Goal: Transaction & Acquisition: Book appointment/travel/reservation

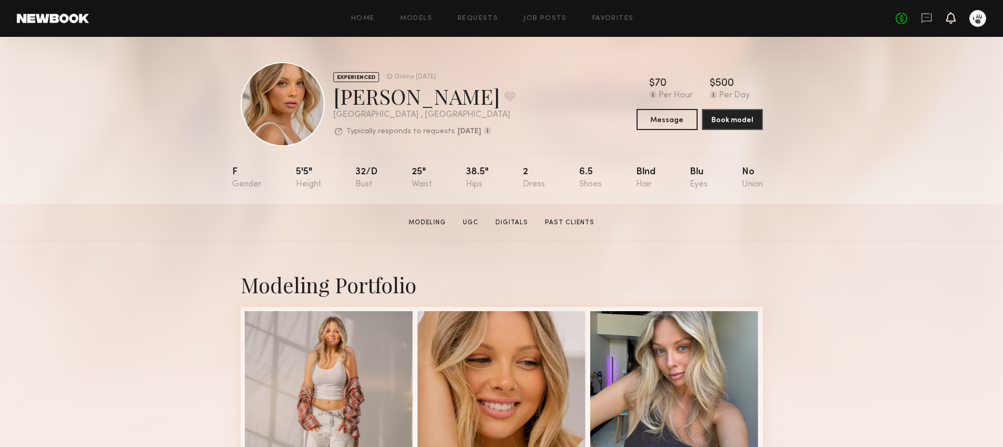
click at [948, 17] on icon at bounding box center [951, 18] width 9 height 12
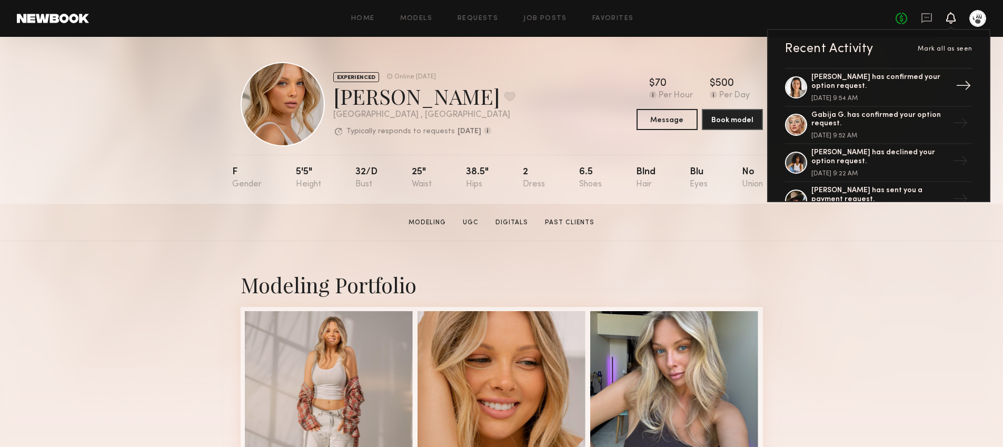
click at [866, 86] on div "Arisa N. has confirmed your option request." at bounding box center [880, 82] width 137 height 18
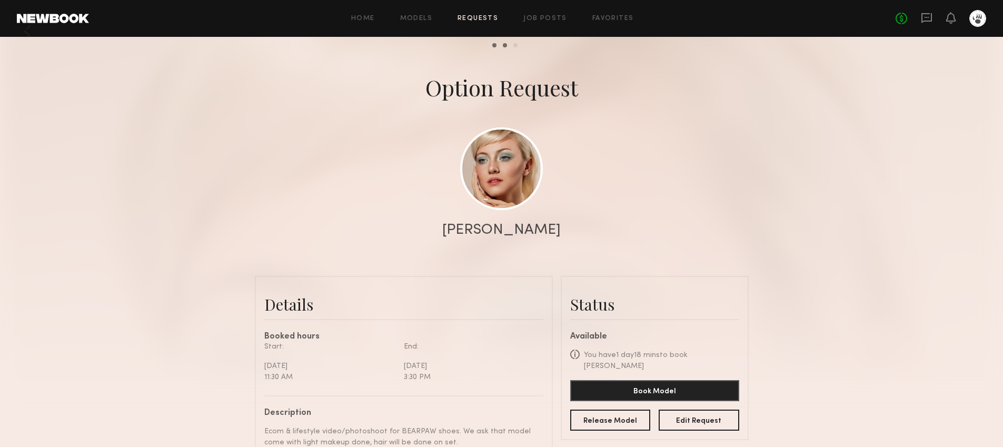
scroll to position [27, 0]
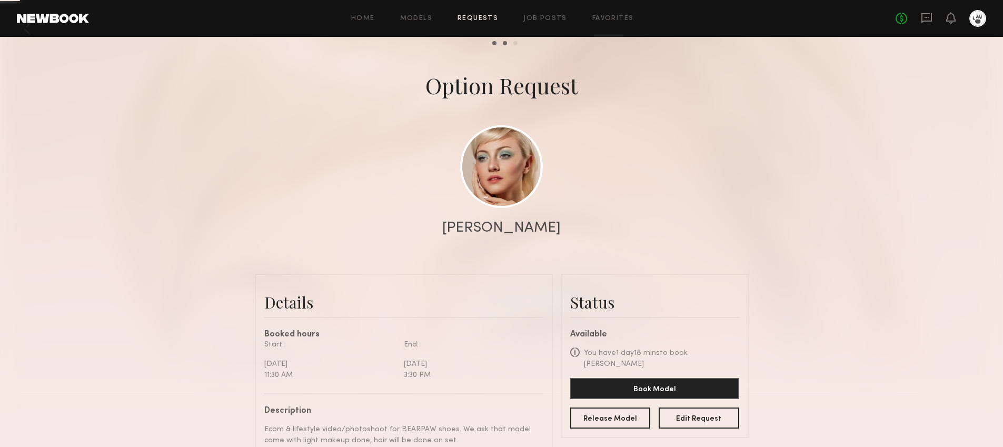
click at [945, 17] on div "No fees up to $5,000" at bounding box center [941, 18] width 91 height 17
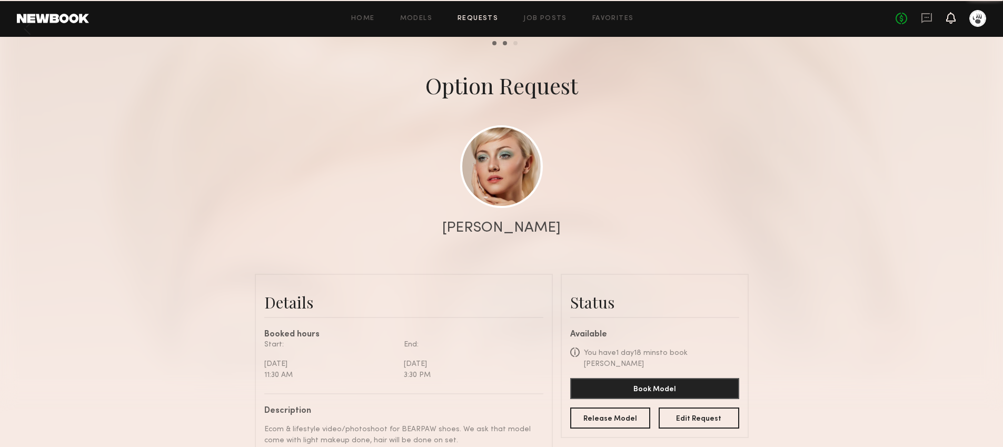
click at [952, 20] on icon at bounding box center [951, 17] width 8 height 7
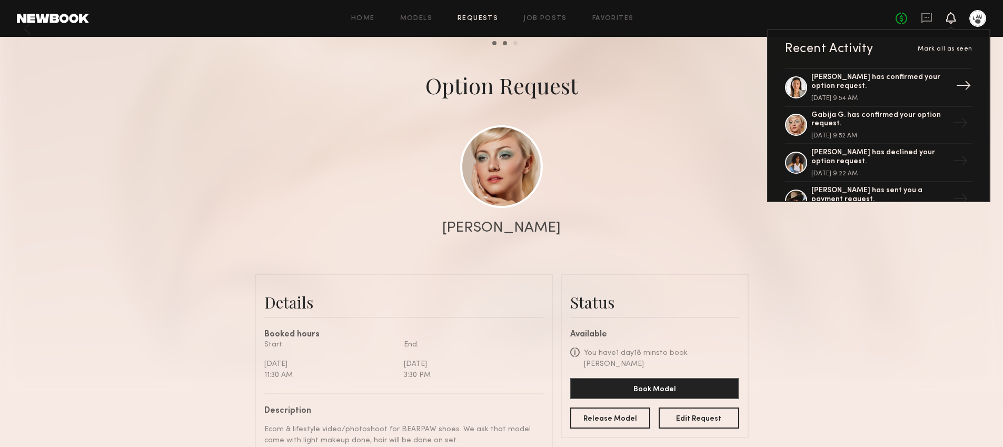
click at [834, 92] on div "Arisa N. has confirmed your option request. September 22, 2025 @ 9:54 AM" at bounding box center [880, 87] width 137 height 28
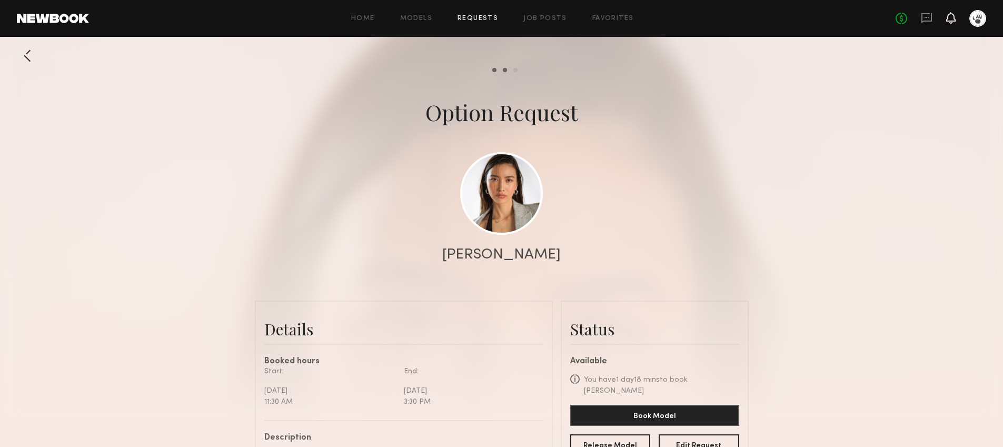
click at [949, 23] on icon at bounding box center [951, 18] width 9 height 12
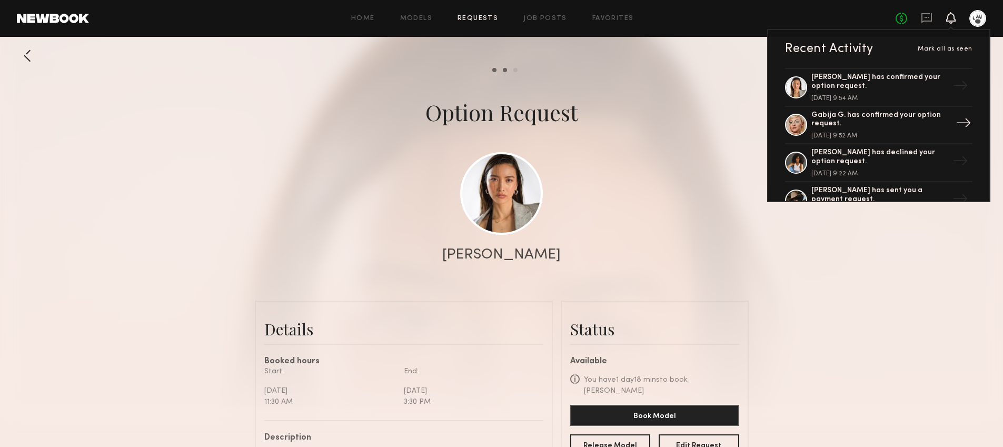
click at [857, 123] on div "Gabija G. has confirmed your option request." at bounding box center [880, 120] width 137 height 18
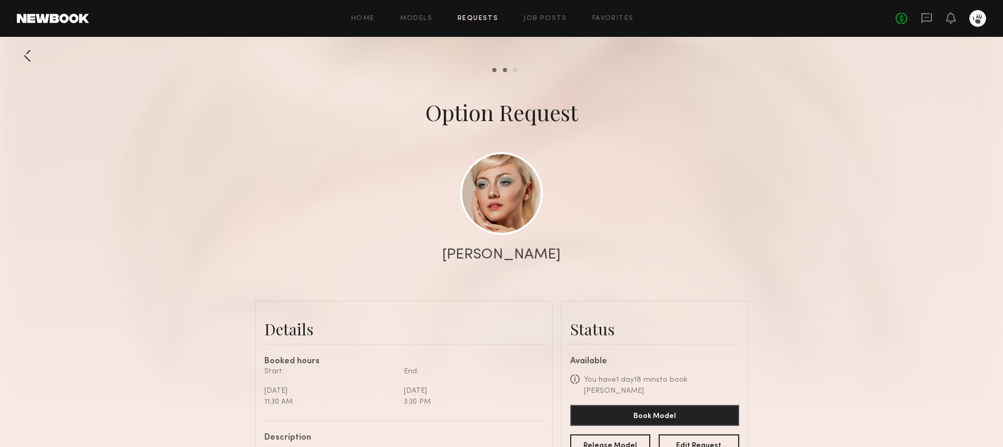
scroll to position [320, 0]
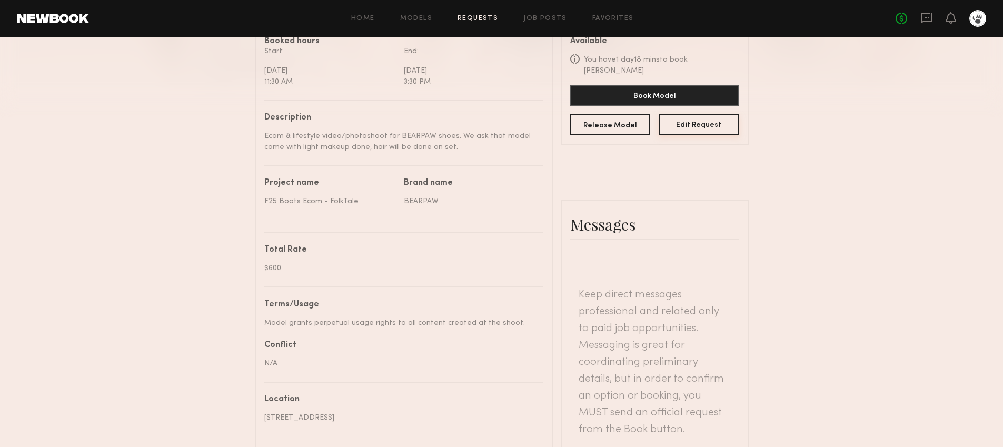
click at [696, 122] on button "Edit Request" at bounding box center [699, 124] width 81 height 21
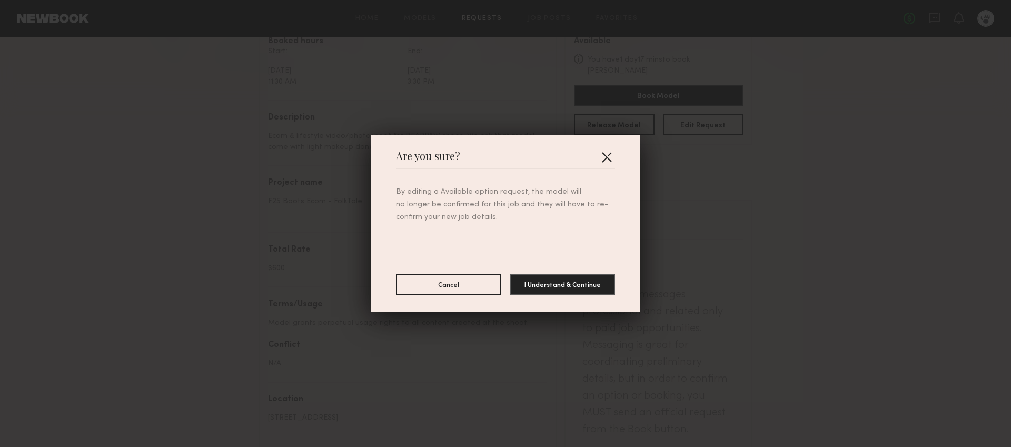
click at [604, 161] on button "button" at bounding box center [606, 157] width 17 height 17
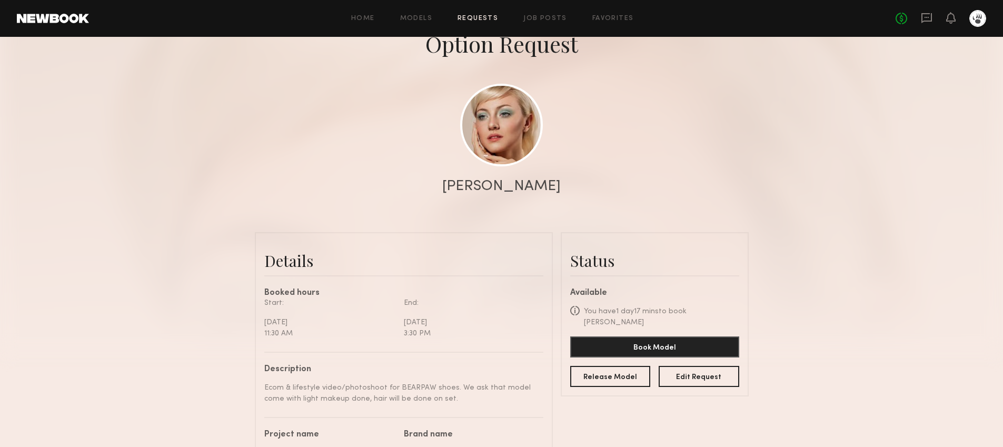
scroll to position [0, 0]
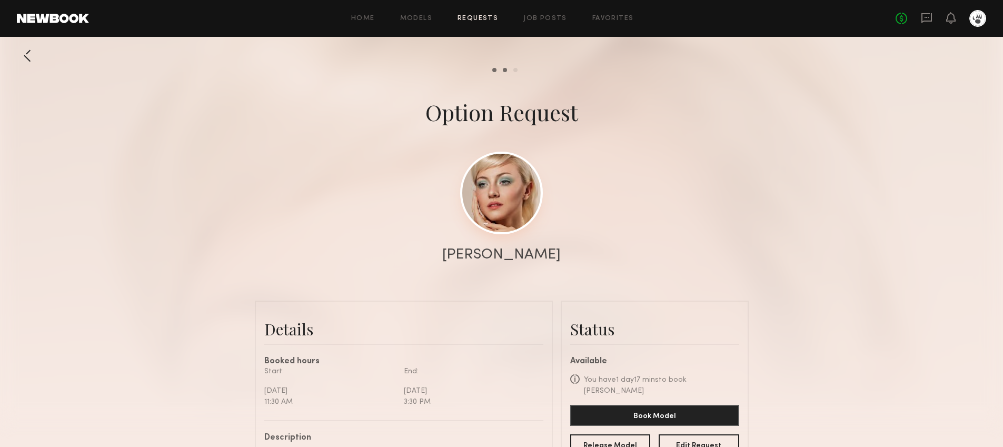
click at [495, 191] on link at bounding box center [501, 193] width 83 height 83
click at [470, 18] on link "Requests" at bounding box center [478, 18] width 41 height 7
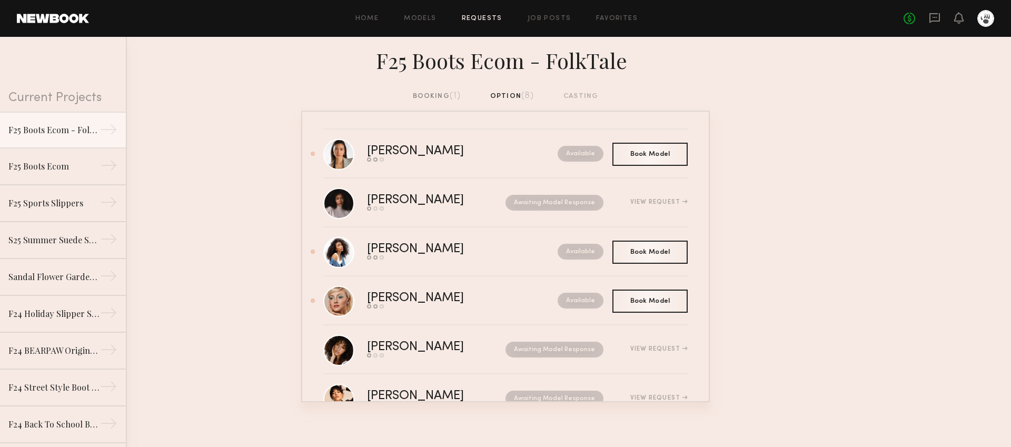
click at [421, 93] on div "booking (1)" at bounding box center [437, 97] width 48 height 12
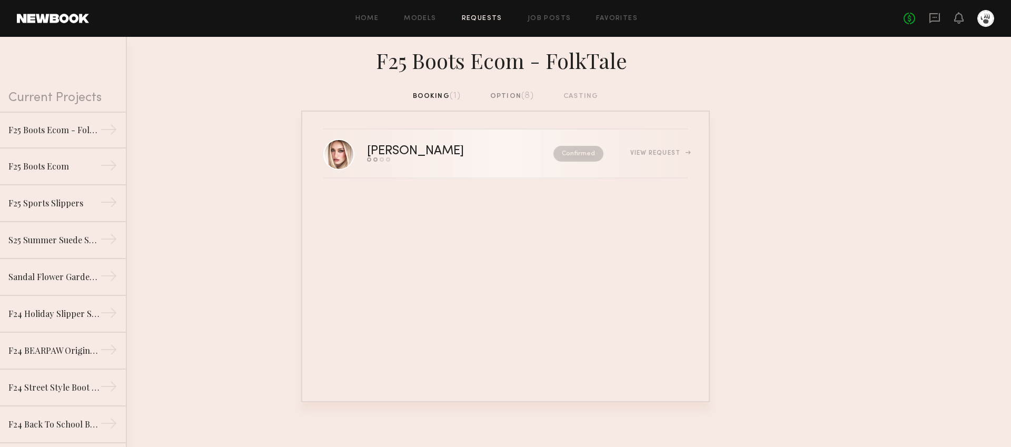
click at [656, 152] on div "View Request" at bounding box center [658, 153] width 57 height 6
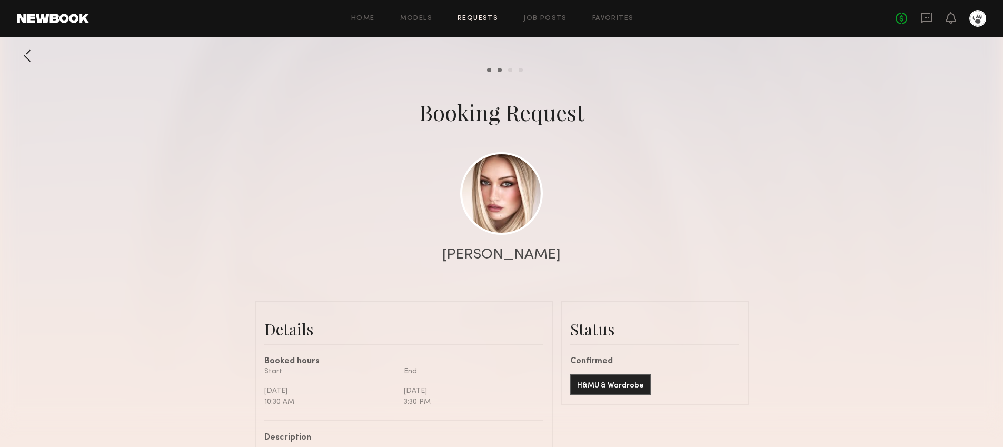
click at [34, 52] on div at bounding box center [27, 55] width 21 height 21
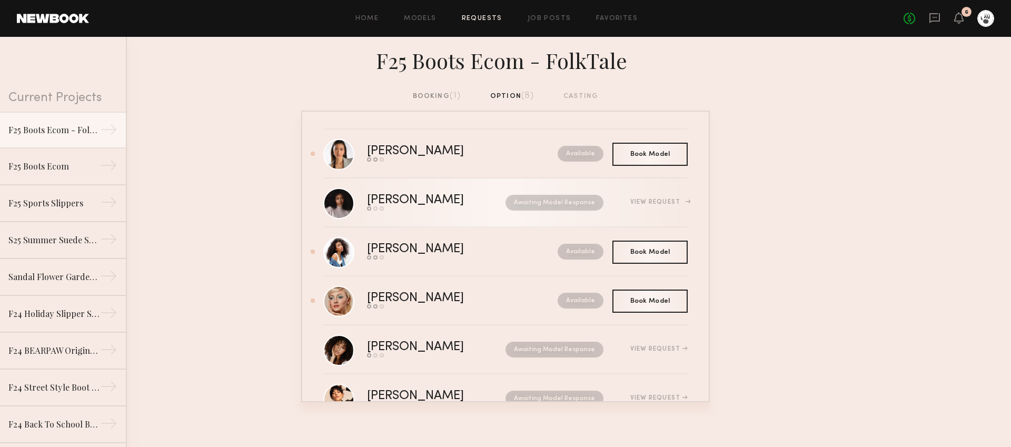
click at [390, 198] on div "Jade B." at bounding box center [426, 200] width 118 height 12
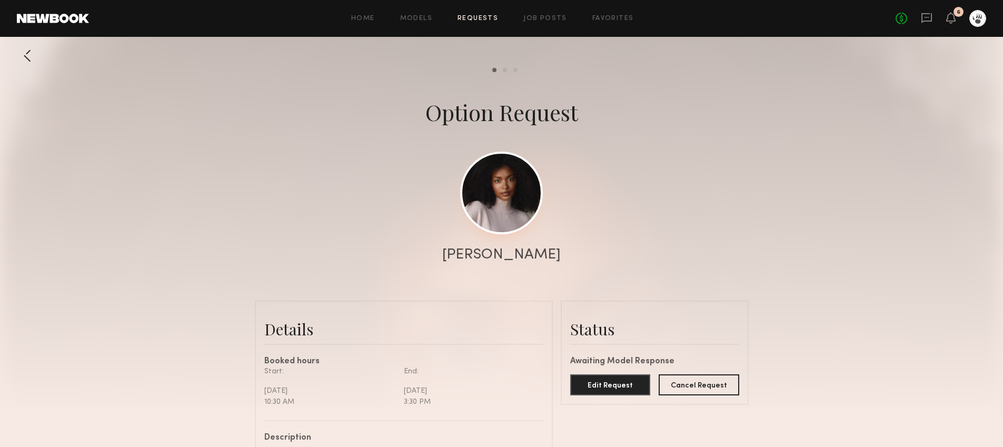
click at [512, 197] on link at bounding box center [501, 193] width 83 height 83
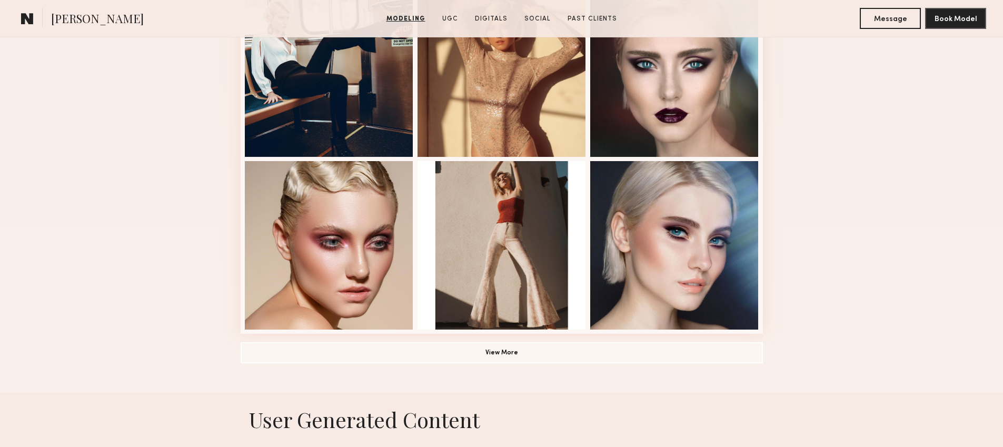
scroll to position [755, 0]
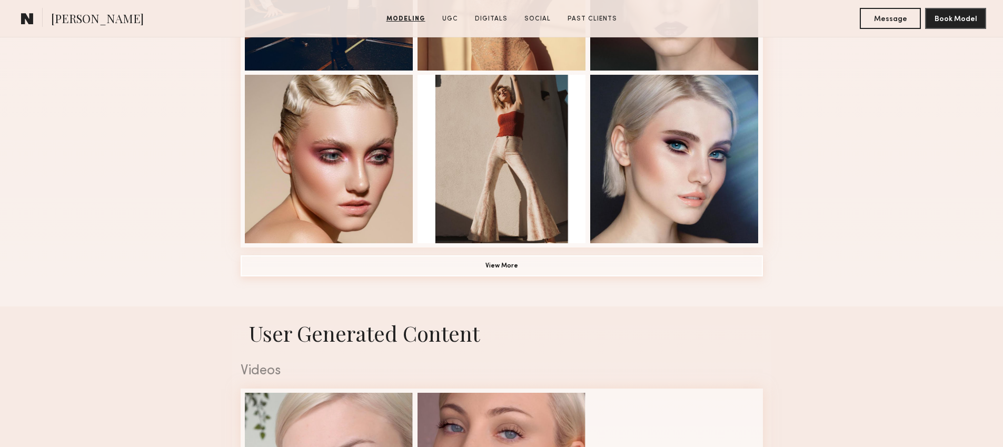
click at [449, 270] on button "View More" at bounding box center [502, 265] width 523 height 21
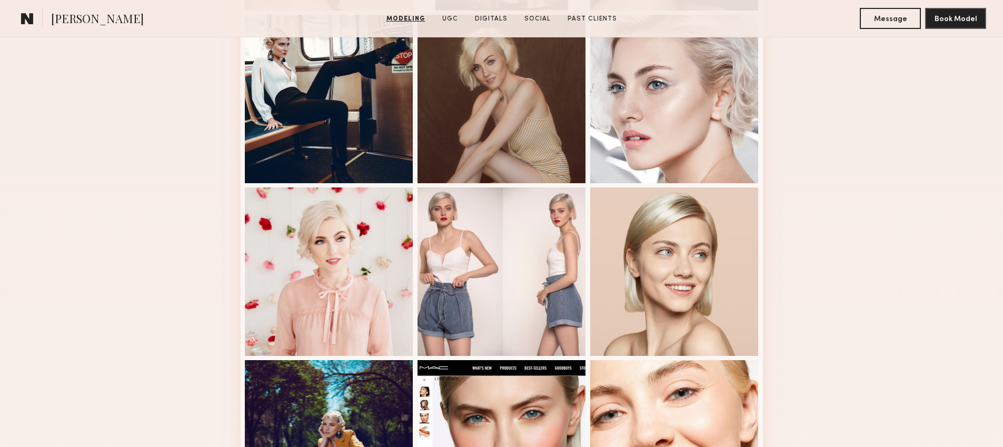
scroll to position [1076, 0]
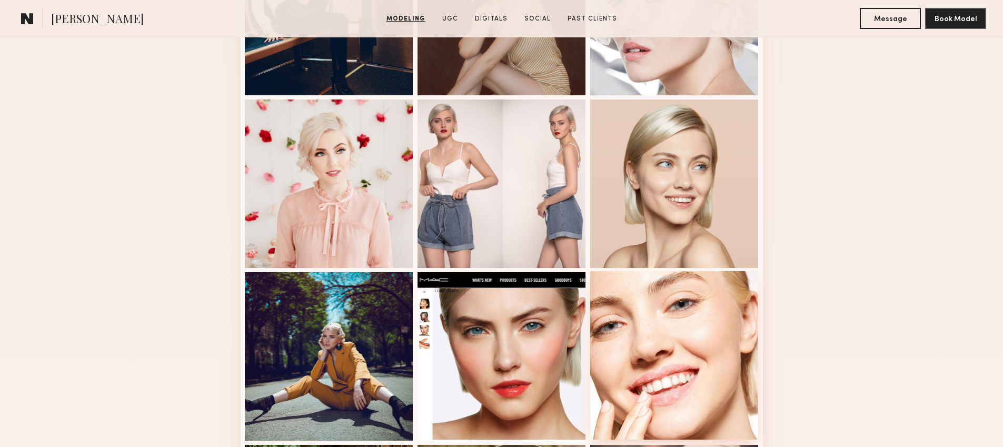
click at [669, 352] on div at bounding box center [674, 355] width 169 height 169
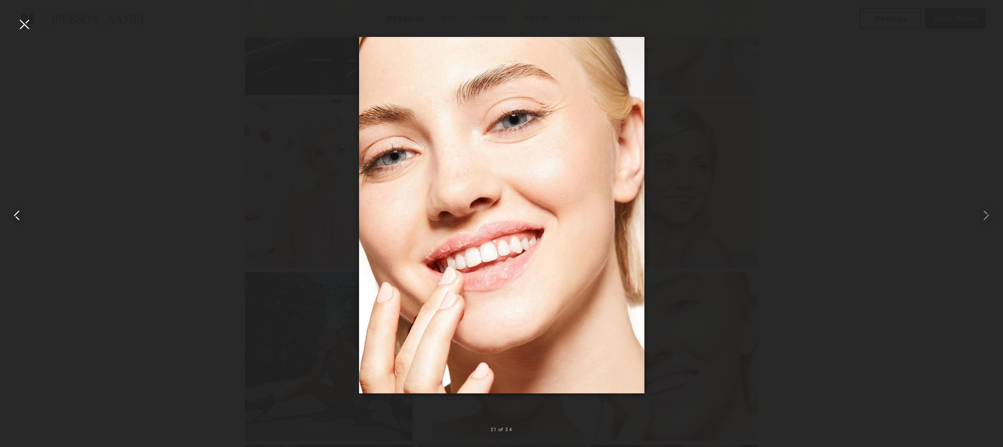
click at [31, 213] on div at bounding box center [20, 215] width 40 height 397
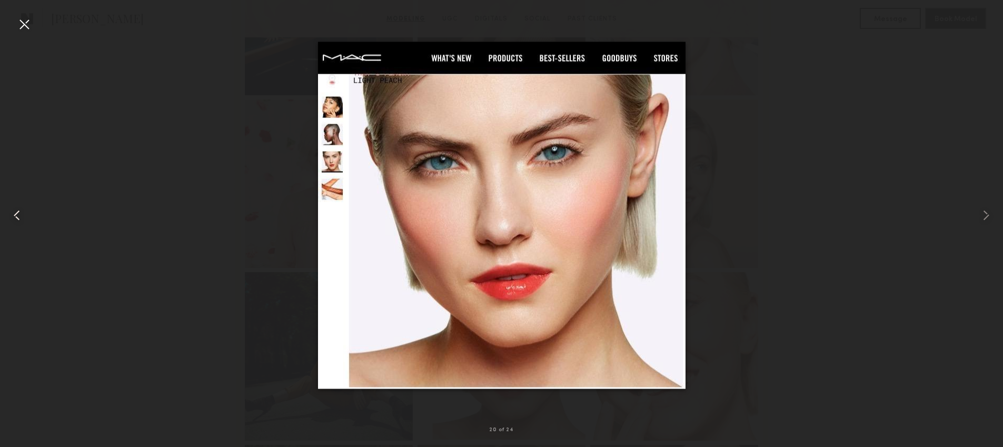
click at [31, 213] on div at bounding box center [20, 215] width 40 height 397
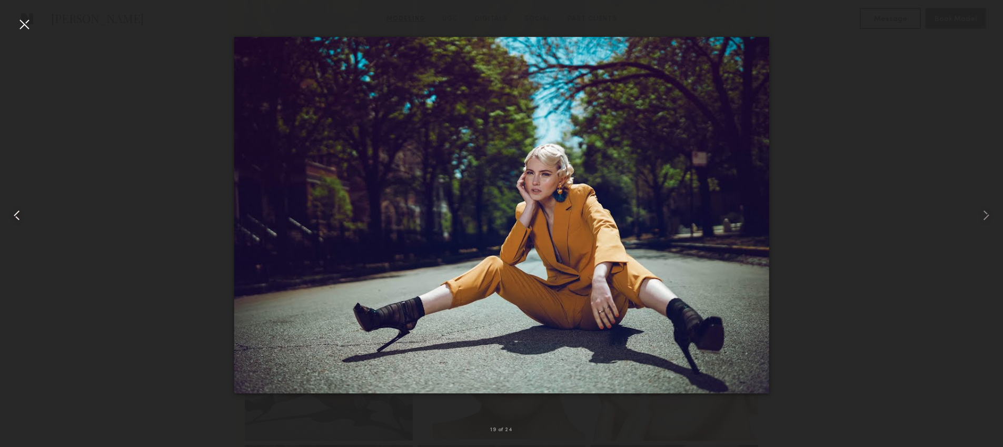
click at [31, 213] on div at bounding box center [20, 215] width 40 height 397
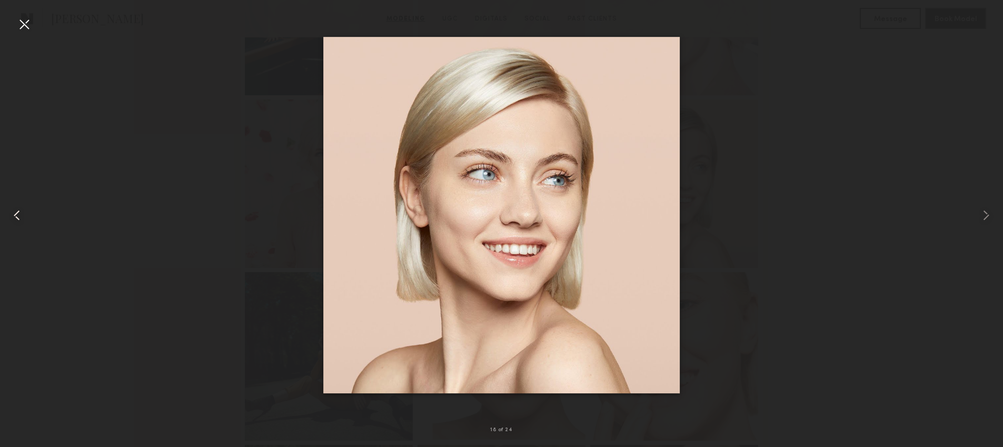
click at [31, 213] on div at bounding box center [20, 215] width 40 height 397
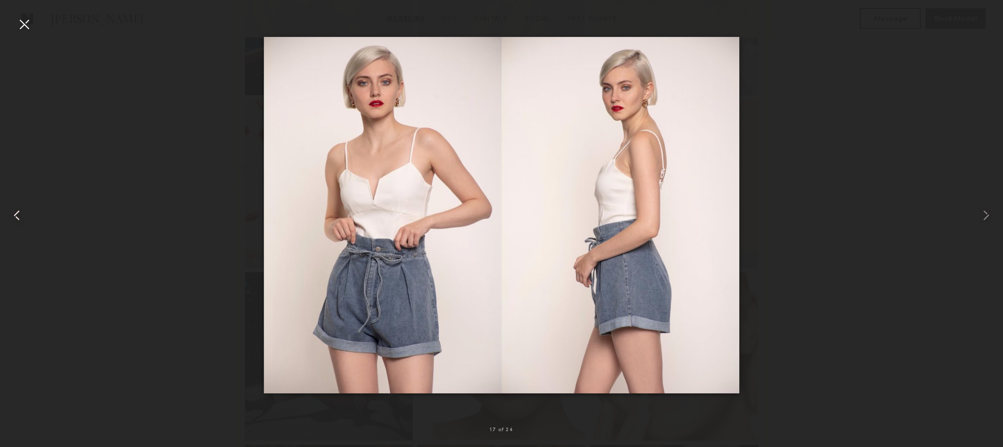
click at [31, 213] on div at bounding box center [20, 215] width 40 height 397
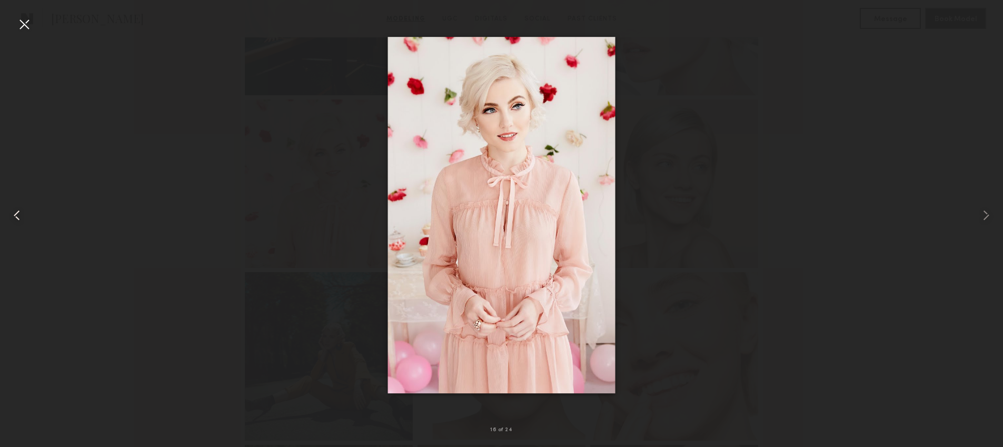
click at [31, 213] on div at bounding box center [20, 215] width 40 height 397
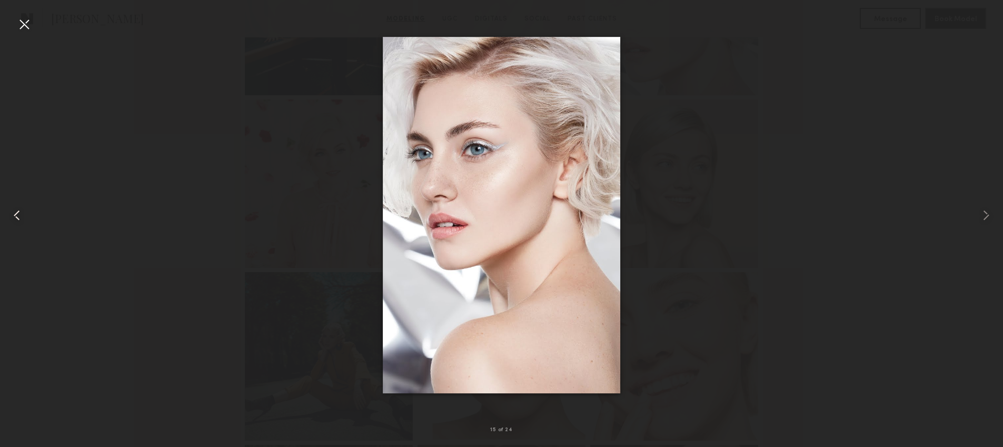
click at [31, 213] on div at bounding box center [20, 215] width 40 height 397
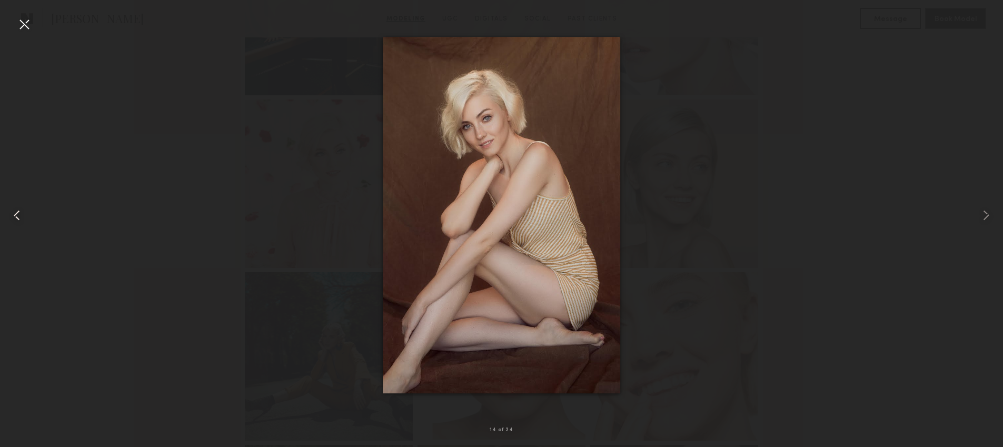
click at [31, 213] on div at bounding box center [20, 215] width 40 height 397
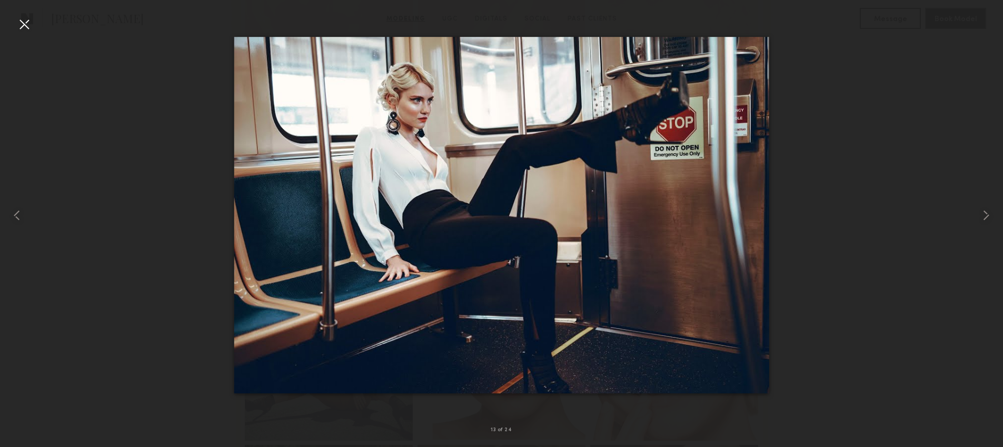
click at [30, 26] on div at bounding box center [24, 24] width 17 height 17
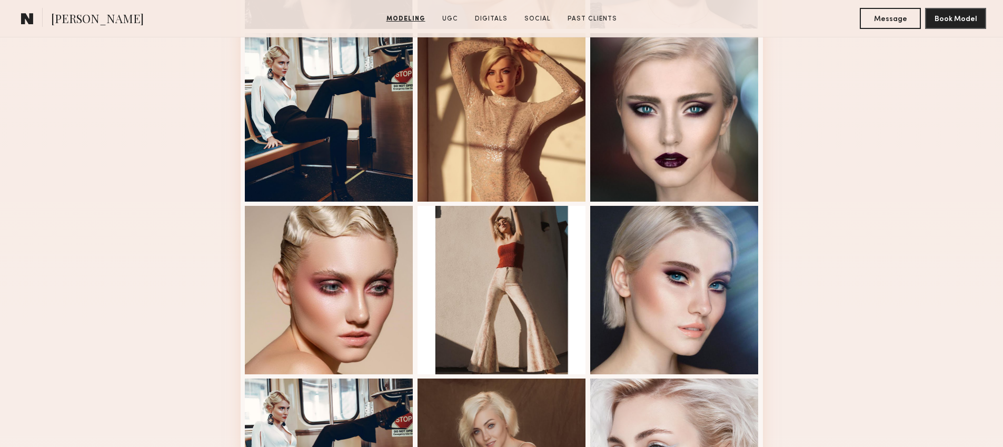
scroll to position [368, 0]
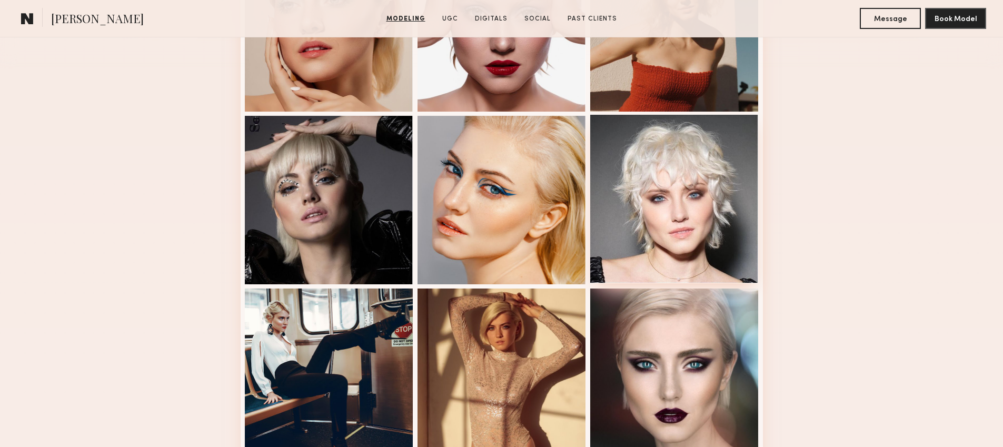
click at [679, 191] on div at bounding box center [674, 199] width 169 height 169
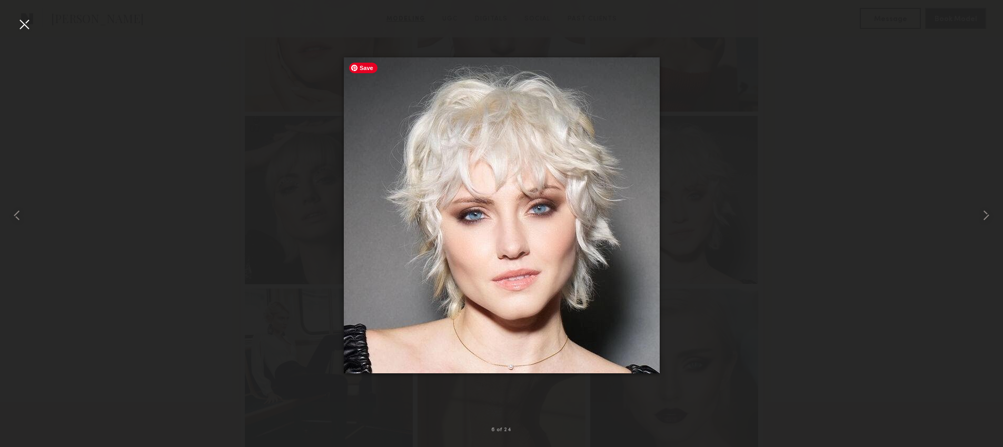
click at [755, 314] on div at bounding box center [501, 215] width 1003 height 397
click at [757, 311] on div at bounding box center [501, 215] width 1003 height 397
click at [792, 323] on div at bounding box center [501, 215] width 1003 height 397
click at [249, 199] on div at bounding box center [501, 215] width 1003 height 397
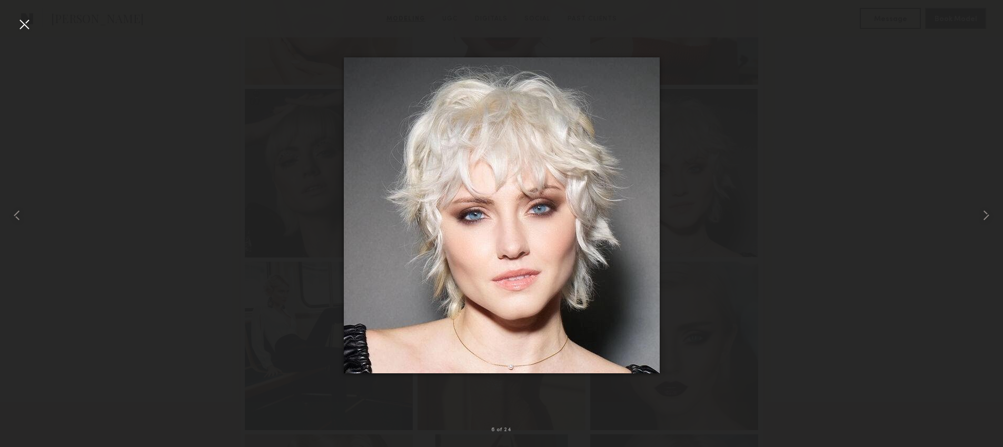
click at [801, 219] on div at bounding box center [501, 215] width 1003 height 397
drag, startPoint x: 698, startPoint y: 188, endPoint x: 593, endPoint y: 50, distance: 174.0
click at [698, 189] on div at bounding box center [501, 215] width 1003 height 397
click at [30, 24] on div at bounding box center [24, 24] width 17 height 17
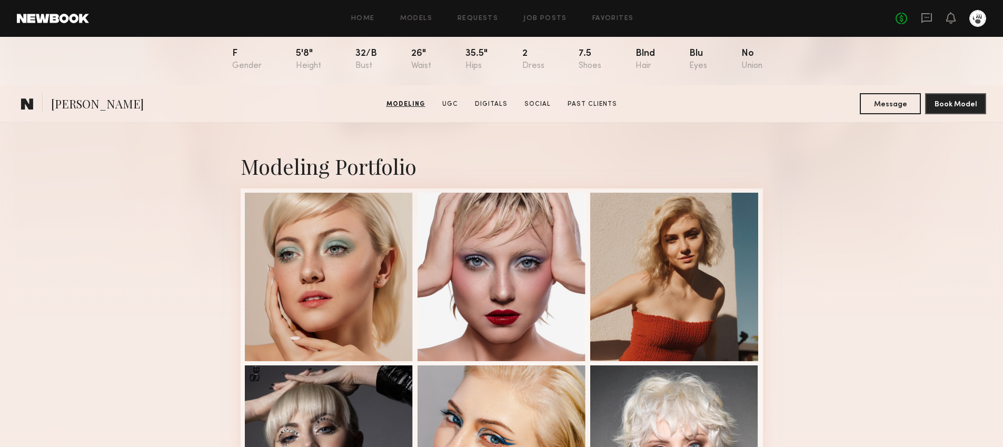
scroll to position [0, 0]
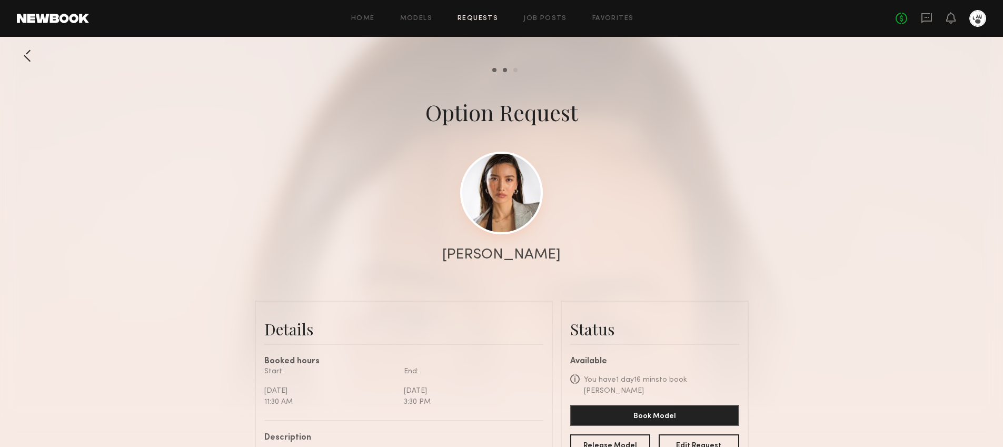
click at [504, 211] on link at bounding box center [501, 193] width 83 height 83
click at [499, 211] on link at bounding box center [501, 193] width 83 height 83
click at [956, 19] on div "No fees up to $5,000 1" at bounding box center [941, 18] width 91 height 17
click at [950, 20] on icon at bounding box center [951, 17] width 8 height 7
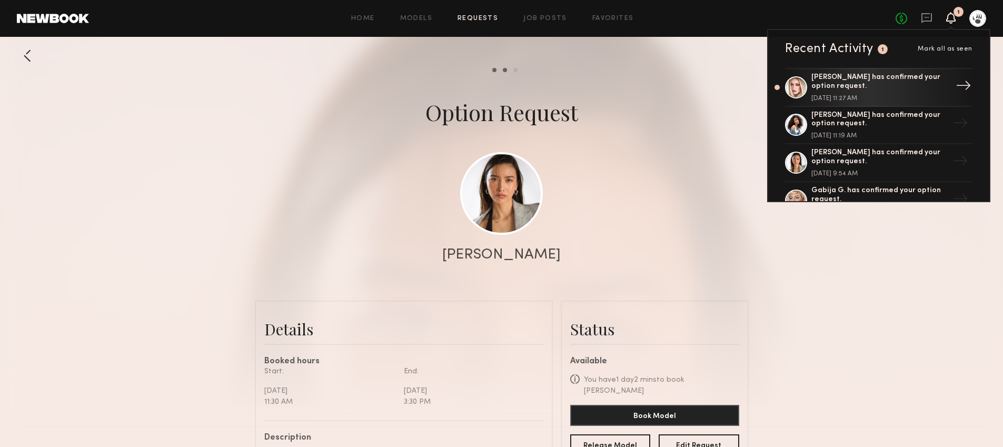
click at [862, 84] on div "Charlotte G. has confirmed your option request." at bounding box center [880, 82] width 137 height 18
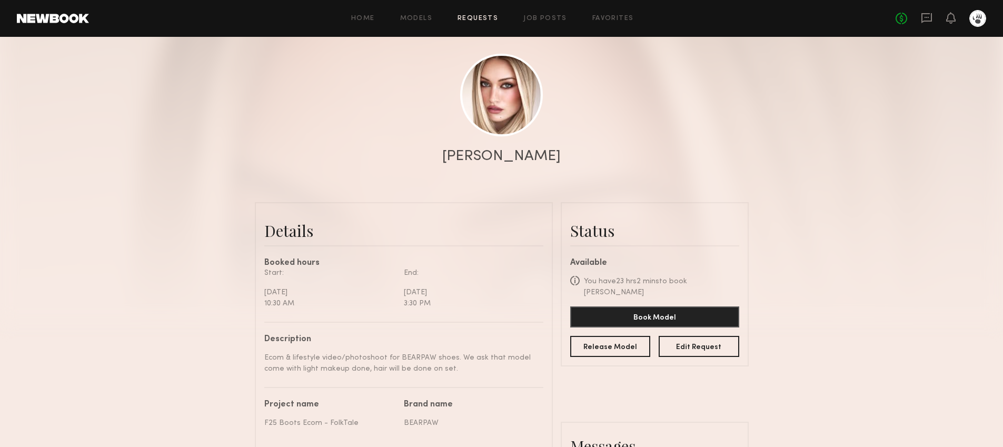
scroll to position [40, 0]
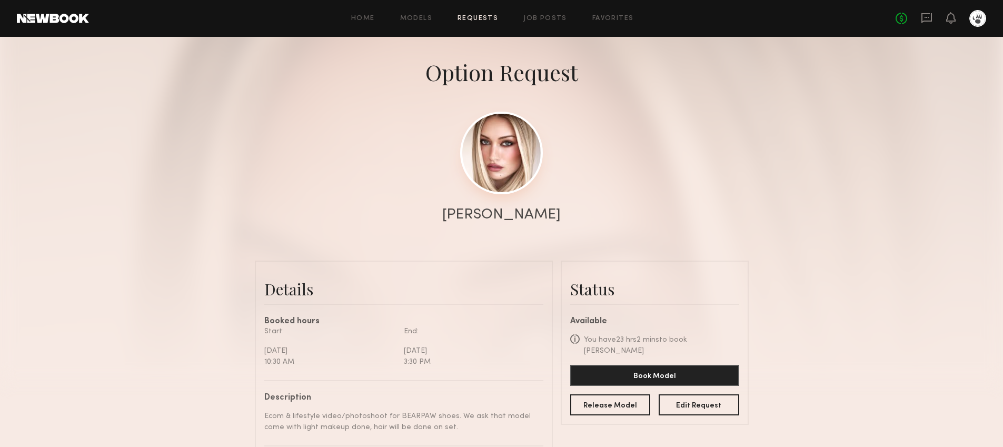
click at [515, 166] on link at bounding box center [501, 153] width 83 height 83
click at [636, 368] on button "Book Model" at bounding box center [654, 374] width 169 height 21
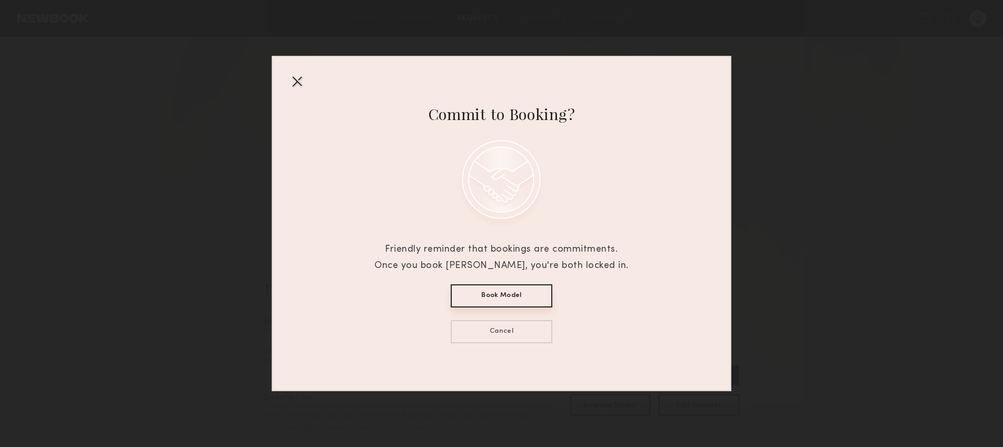
click at [524, 295] on button "Book Model" at bounding box center [502, 295] width 102 height 23
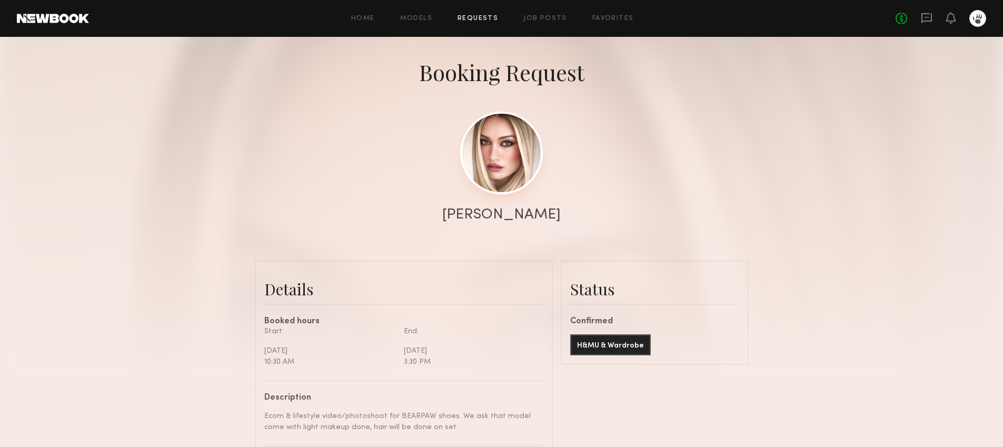
click at [521, 164] on link at bounding box center [501, 153] width 83 height 83
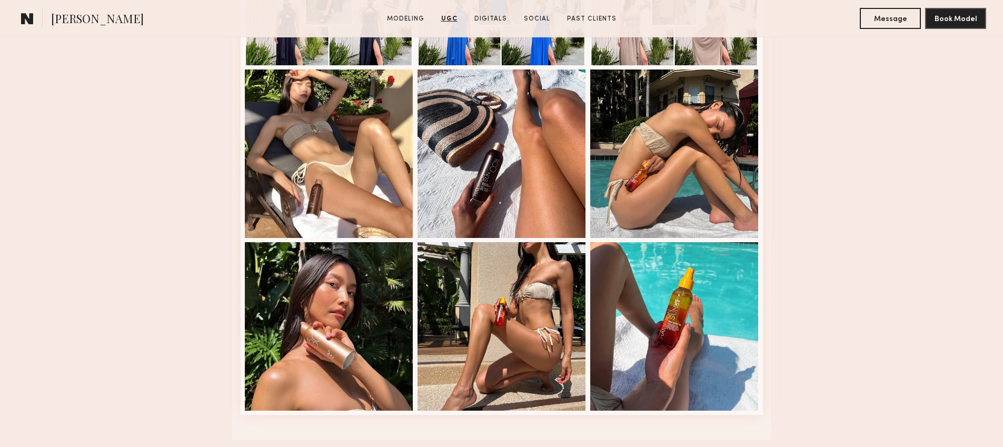
scroll to position [1416, 0]
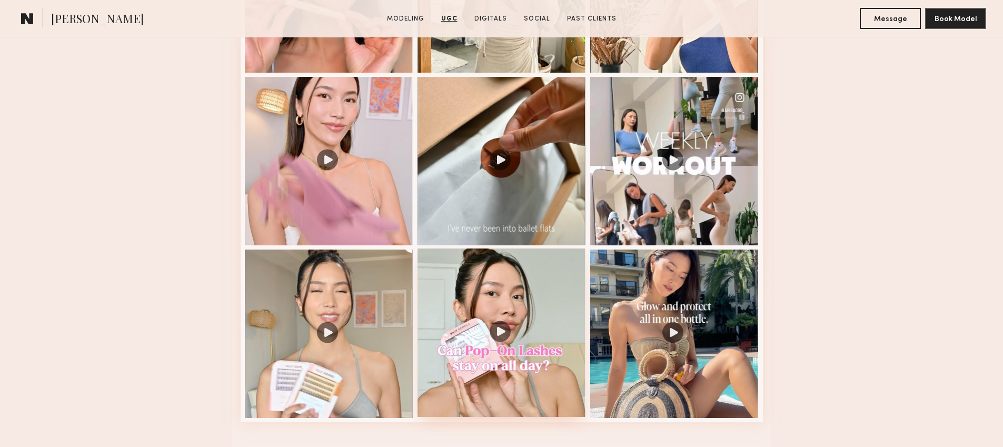
click at [513, 331] on div at bounding box center [502, 333] width 169 height 169
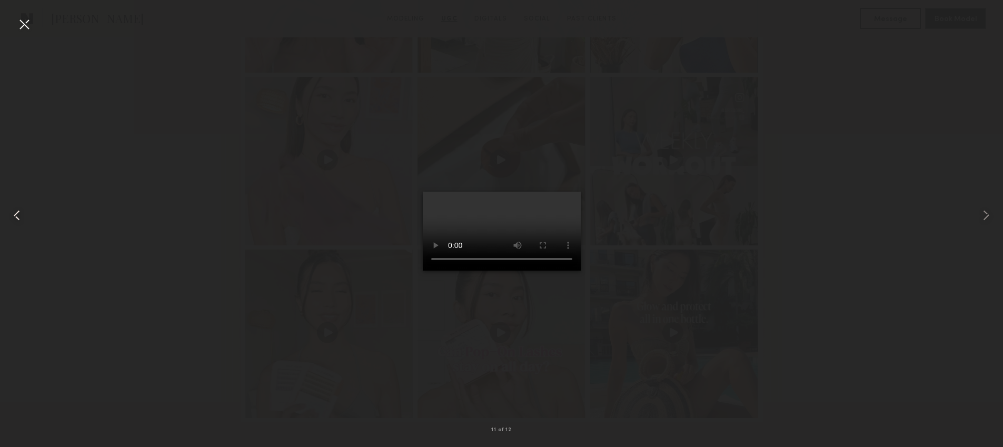
click at [20, 217] on common-icon at bounding box center [16, 215] width 17 height 17
click at [23, 217] on common-icon at bounding box center [16, 215] width 17 height 17
click at [995, 219] on div at bounding box center [983, 215] width 40 height 397
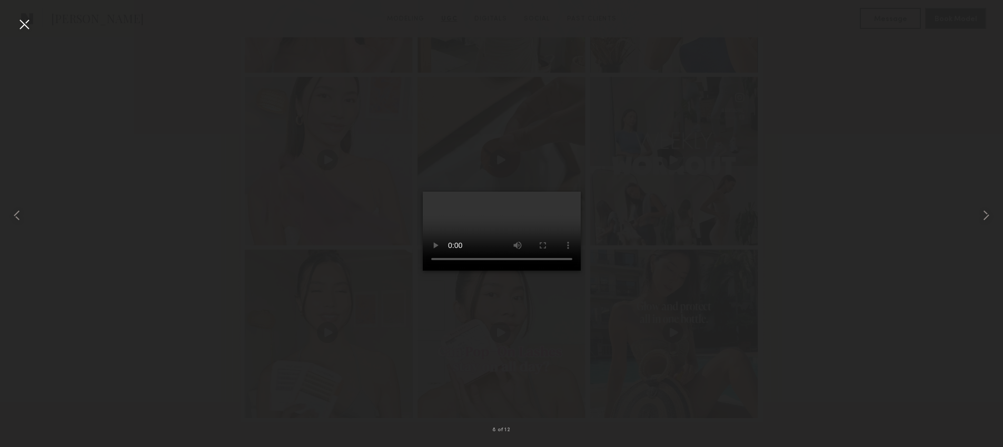
click at [229, 267] on div at bounding box center [501, 215] width 1003 height 397
click at [22, 27] on div at bounding box center [24, 24] width 17 height 17
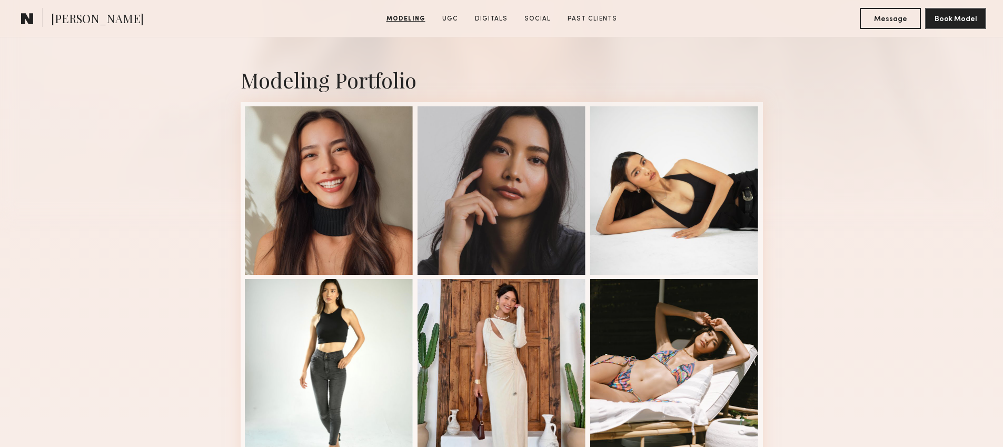
scroll to position [0, 0]
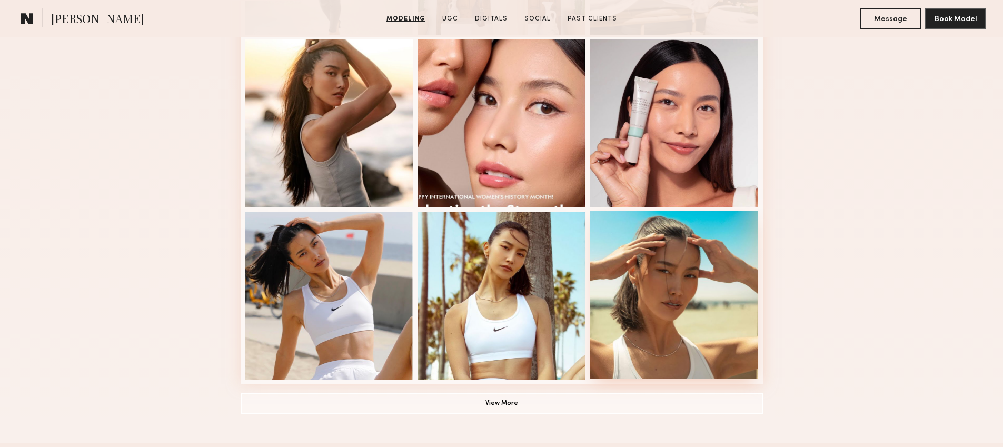
scroll to position [681, 0]
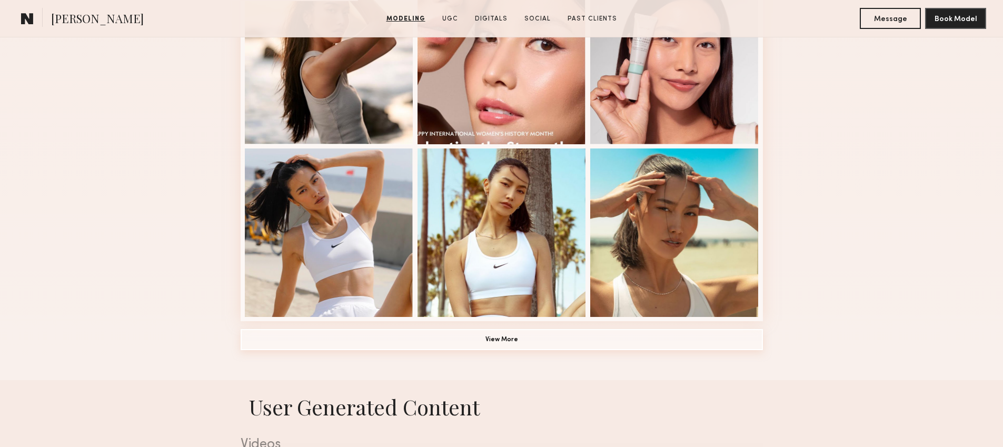
click at [492, 341] on button "View More" at bounding box center [502, 339] width 523 height 21
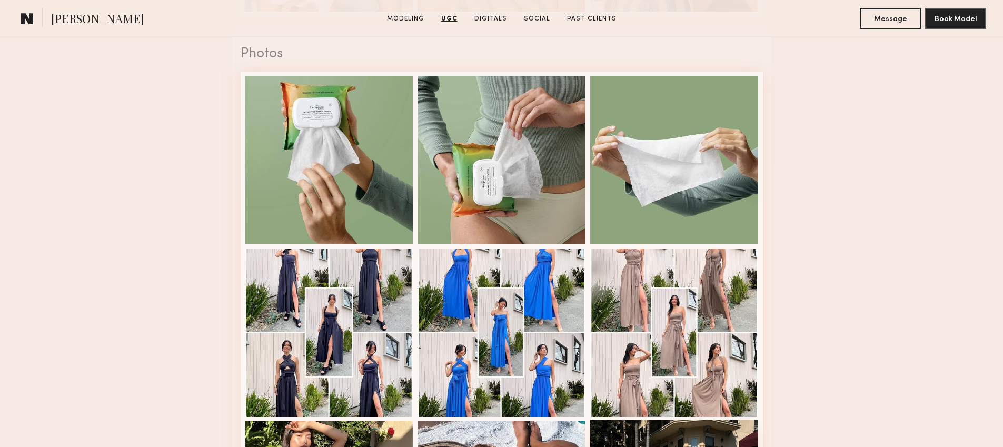
scroll to position [2568, 0]
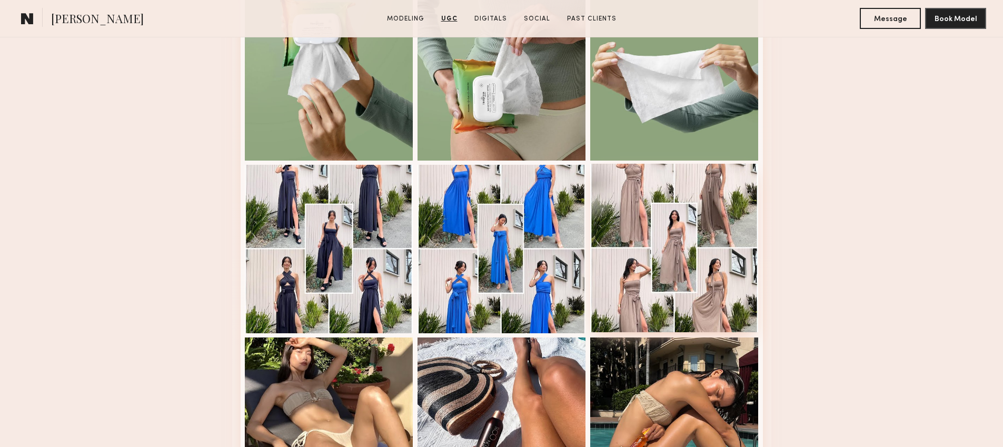
click at [662, 255] on div at bounding box center [674, 248] width 169 height 169
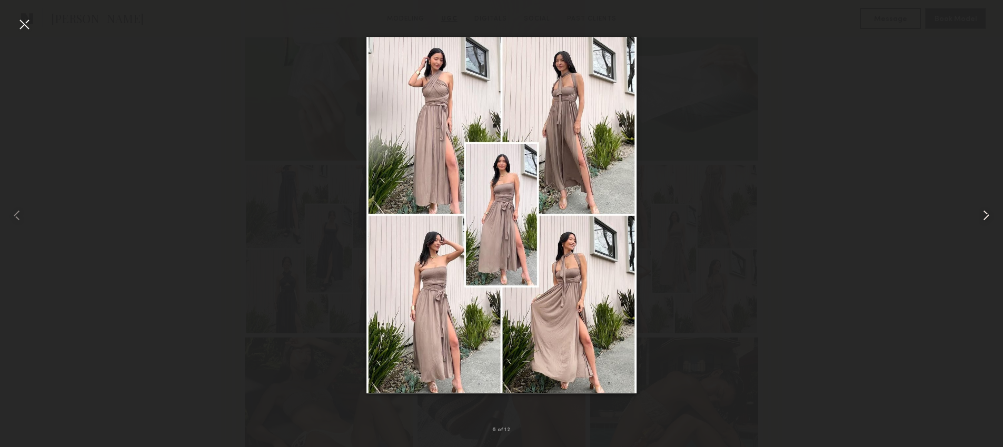
click at [980, 215] on common-icon at bounding box center [986, 215] width 17 height 17
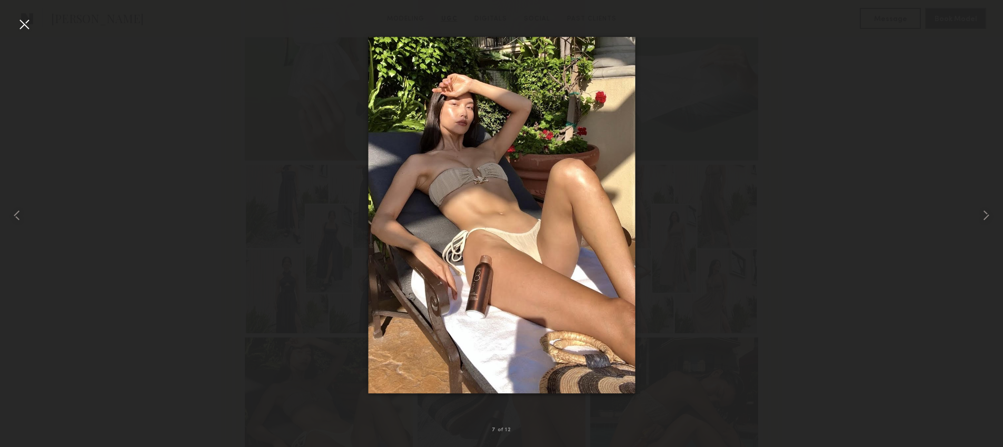
click at [955, 224] on div at bounding box center [501, 215] width 1003 height 397
click at [737, 105] on div at bounding box center [501, 215] width 1003 height 397
click at [25, 24] on div at bounding box center [24, 24] width 17 height 17
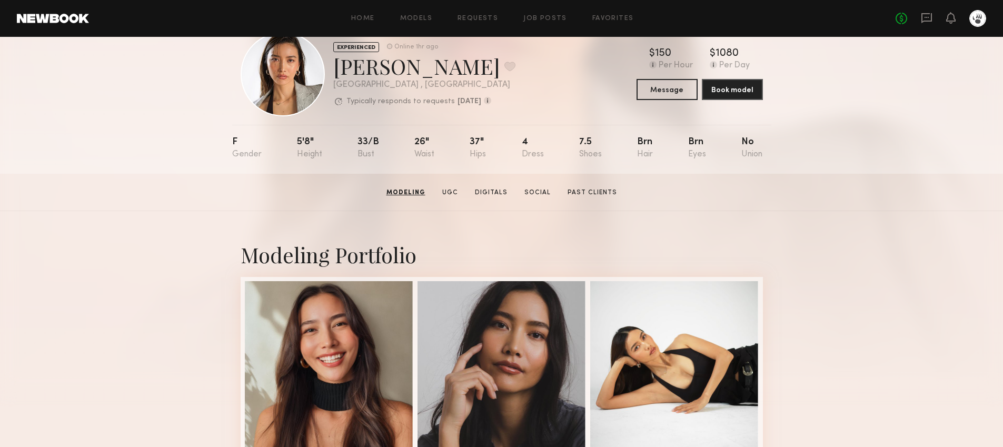
scroll to position [0, 0]
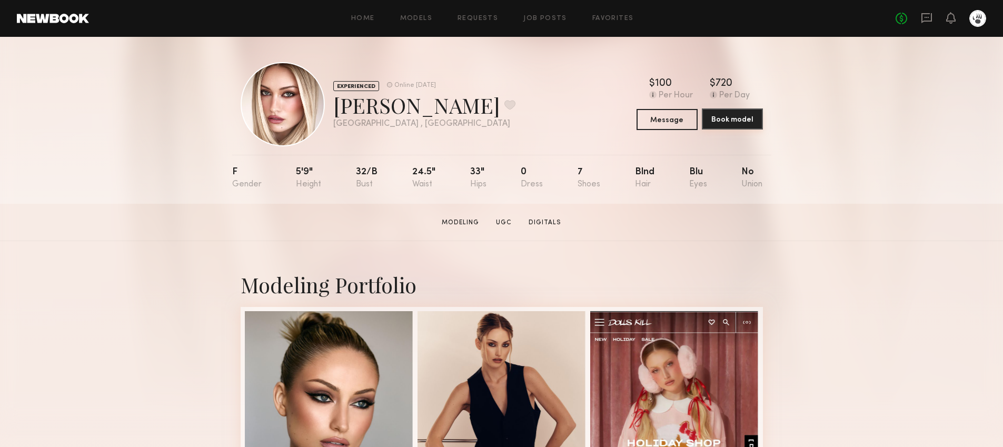
click at [724, 119] on button "Book model" at bounding box center [732, 119] width 61 height 21
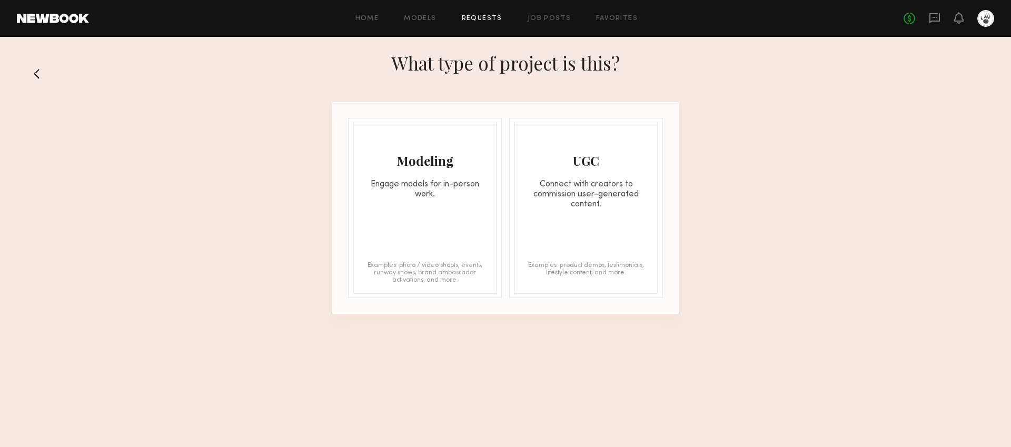
click at [410, 208] on div "Modeling Engage models for in-person work. Examples: photo / video shoots, even…" at bounding box center [424, 208] width 143 height 171
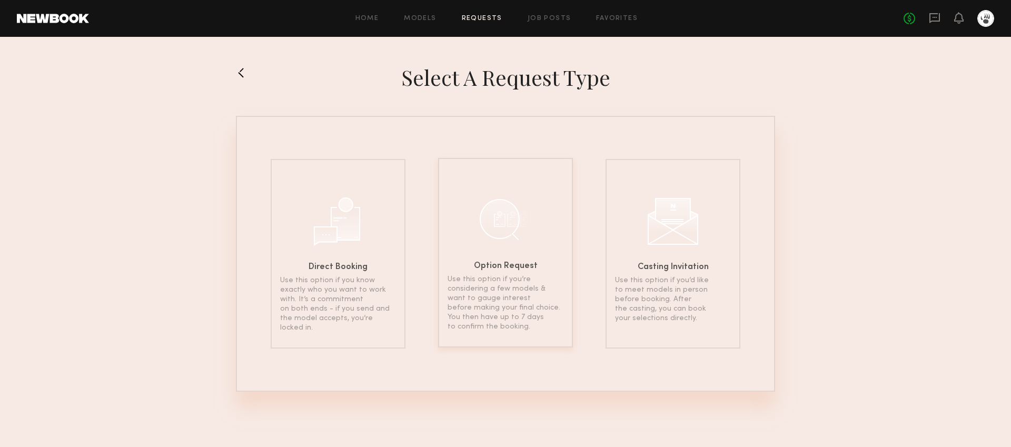
click at [502, 261] on div "Option Request Use this option if you’re considering a few models & want to gau…" at bounding box center [505, 253] width 135 height 190
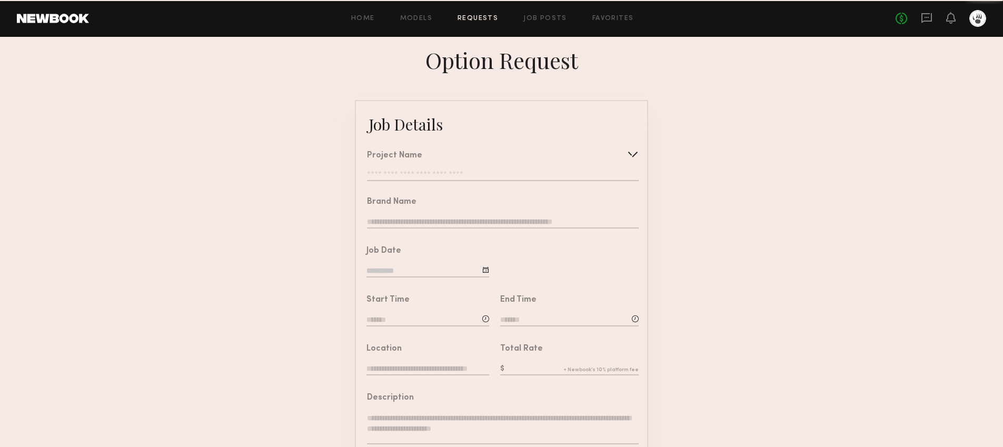
click at [427, 171] on input "text" at bounding box center [503, 176] width 272 height 11
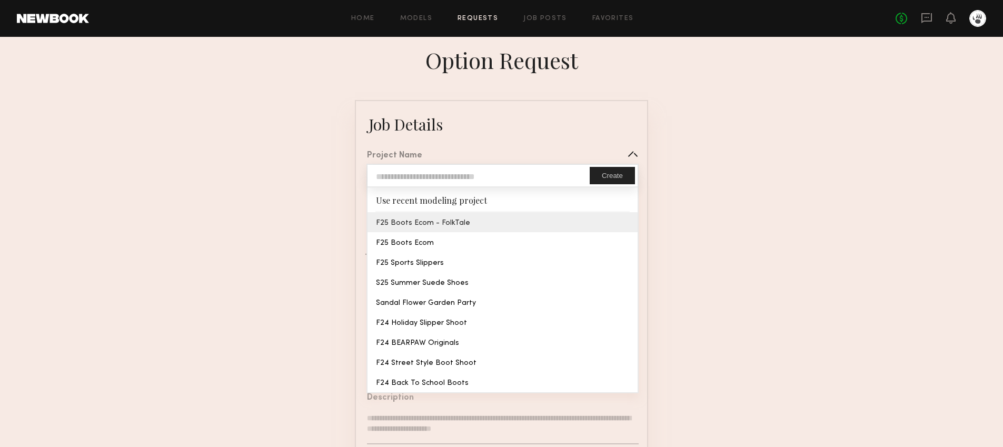
type input "**********"
type input "*******"
type input "**********"
type textarea "**********"
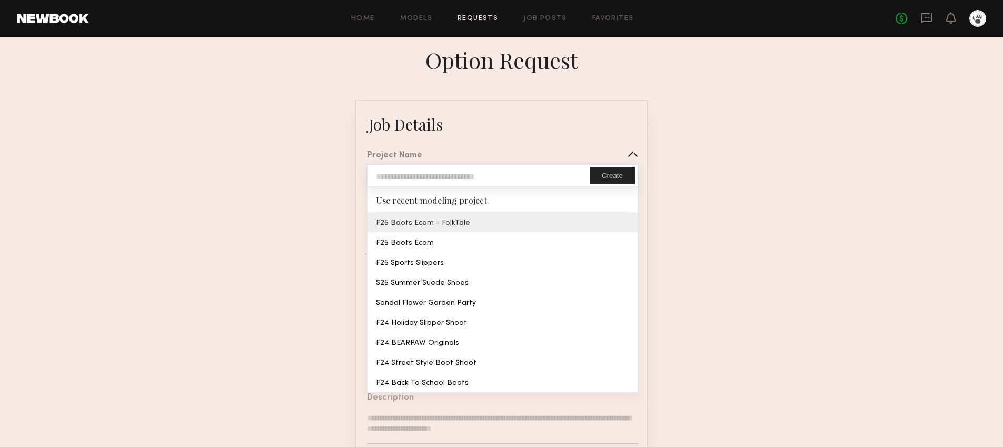
type textarea "**********"
click at [422, 221] on common-border "**********" at bounding box center [501, 393] width 293 height 587
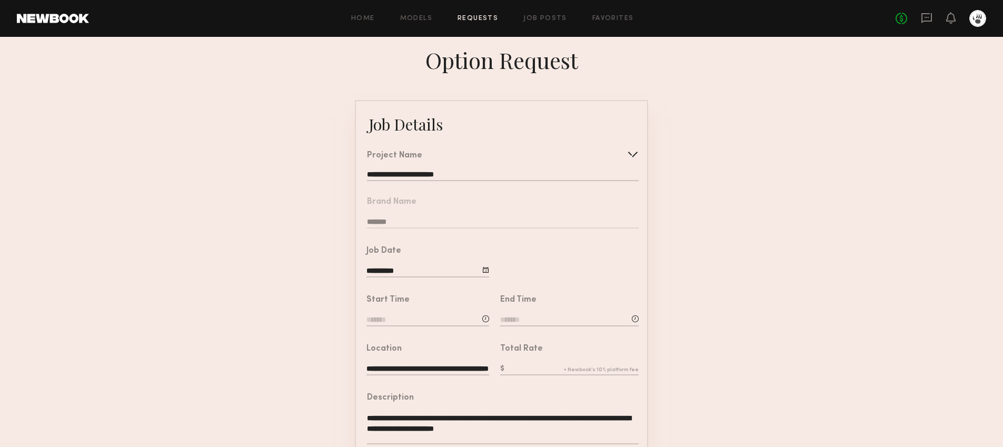
click at [391, 323] on input at bounding box center [428, 321] width 123 height 12
click at [405, 361] on input "text" at bounding box center [396, 365] width 39 height 19
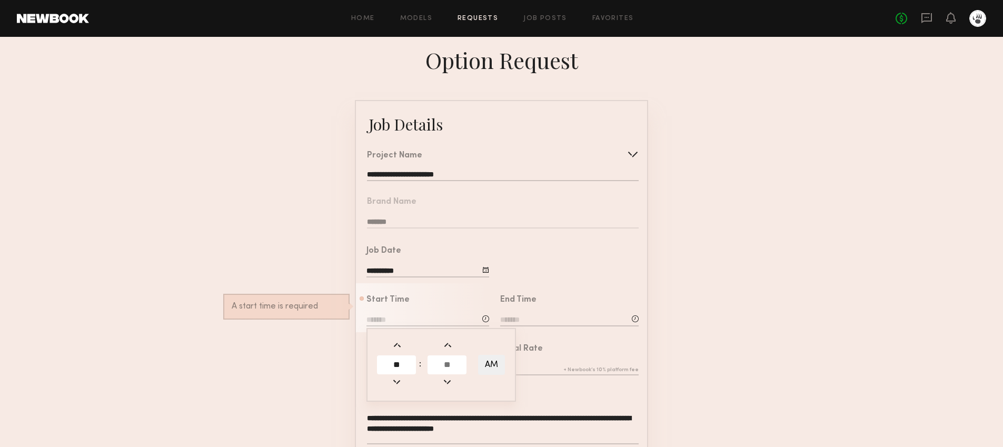
type input "**"
click at [457, 367] on input "text" at bounding box center [447, 365] width 39 height 19
type input "**"
type input "********"
click at [539, 327] on div at bounding box center [569, 321] width 139 height 13
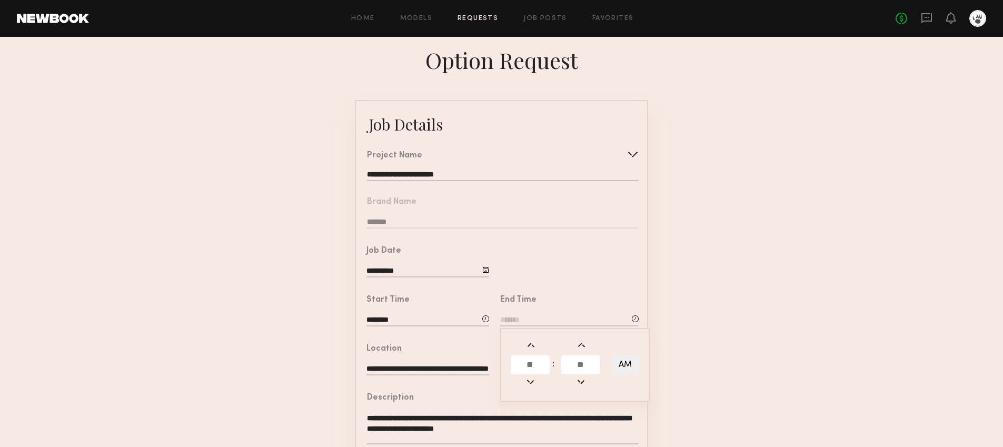
click at [520, 326] on input at bounding box center [569, 321] width 139 height 12
drag, startPoint x: 525, startPoint y: 322, endPoint x: 530, endPoint y: 350, distance: 29.0
click at [525, 322] on input at bounding box center [569, 321] width 139 height 12
click at [530, 364] on input "text" at bounding box center [530, 365] width 39 height 19
click at [540, 368] on input "text" at bounding box center [530, 365] width 39 height 19
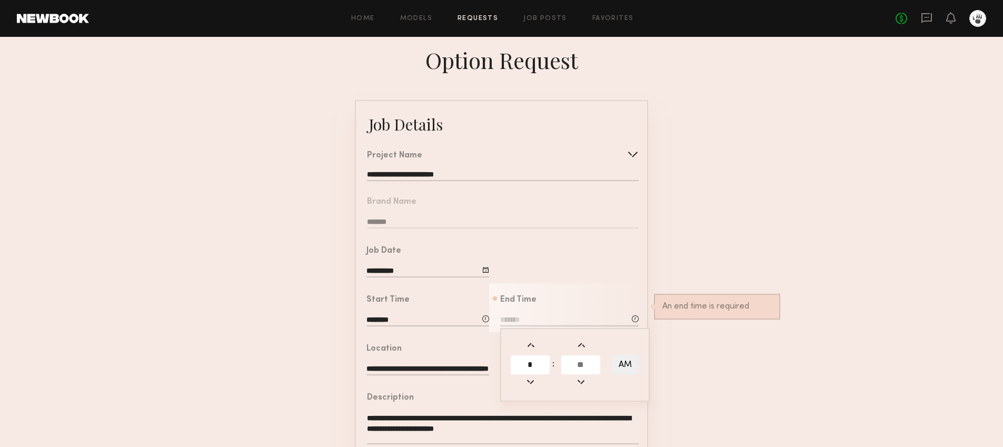
type input "*"
click at [583, 364] on input "text" at bounding box center [580, 365] width 39 height 19
type input "**"
type input "*******"
type input "**"
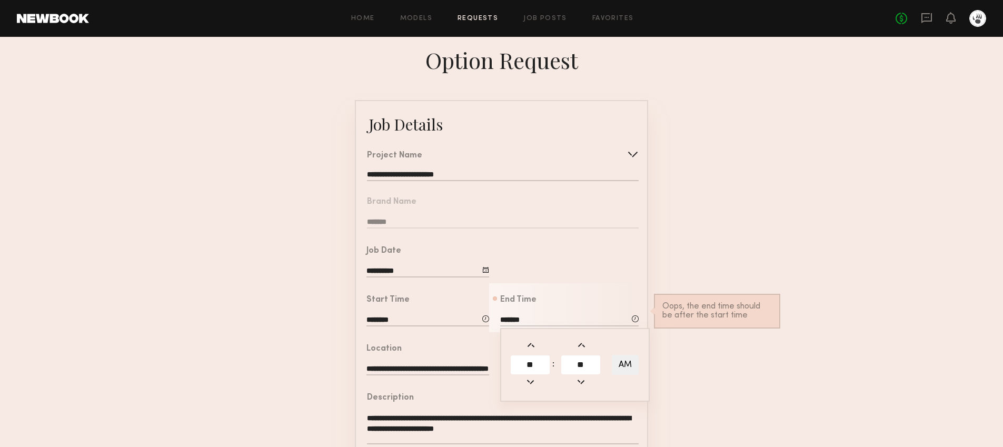
click at [620, 369] on button "AM" at bounding box center [625, 365] width 27 height 20
type input "*******"
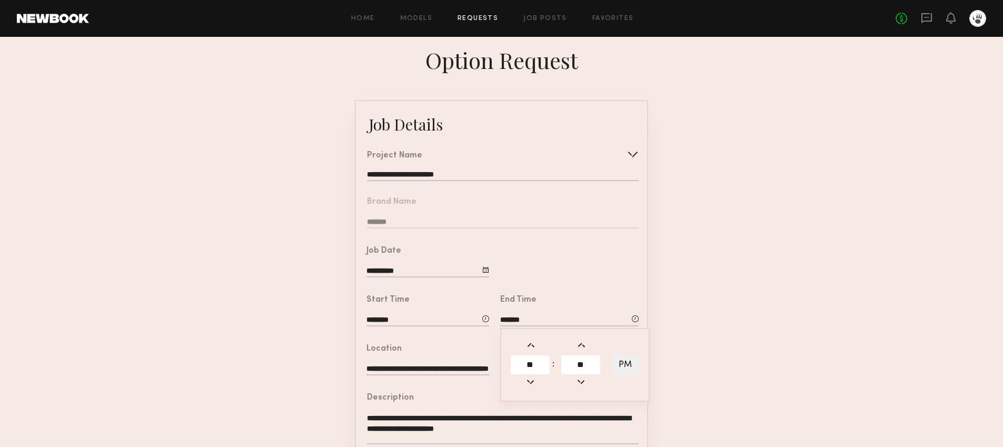
click at [714, 362] on form "**********" at bounding box center [501, 393] width 1003 height 587
click at [527, 364] on input "text" at bounding box center [569, 370] width 139 height 12
type input "***"
drag, startPoint x: 741, startPoint y: 377, endPoint x: 731, endPoint y: 376, distance: 10.1
click at [741, 377] on form "**********" at bounding box center [501, 393] width 1003 height 587
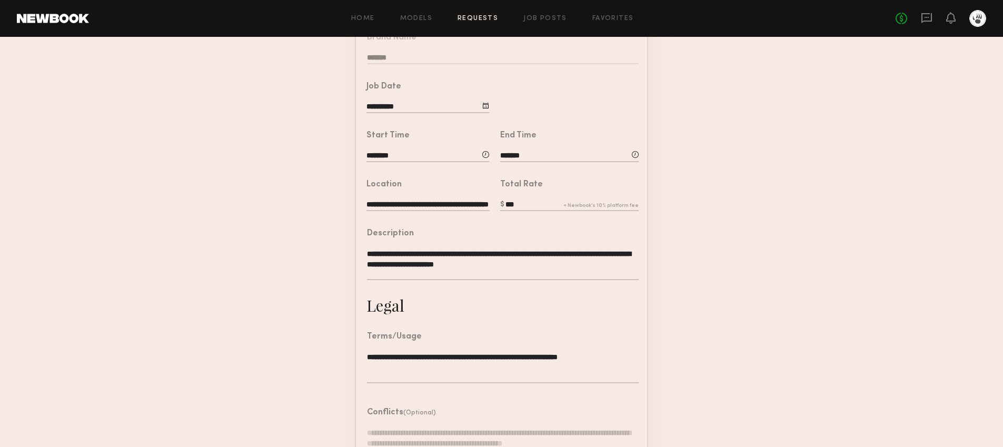
scroll to position [248, 0]
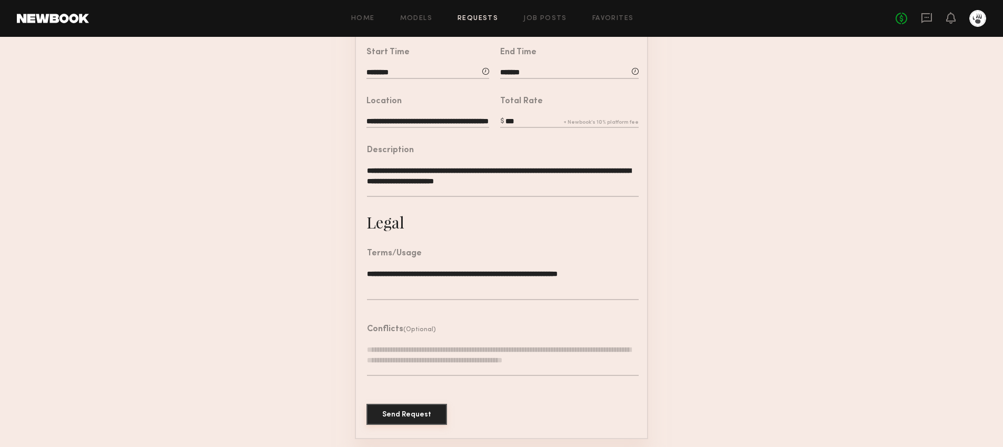
click at [395, 413] on button "Send Request" at bounding box center [407, 414] width 81 height 21
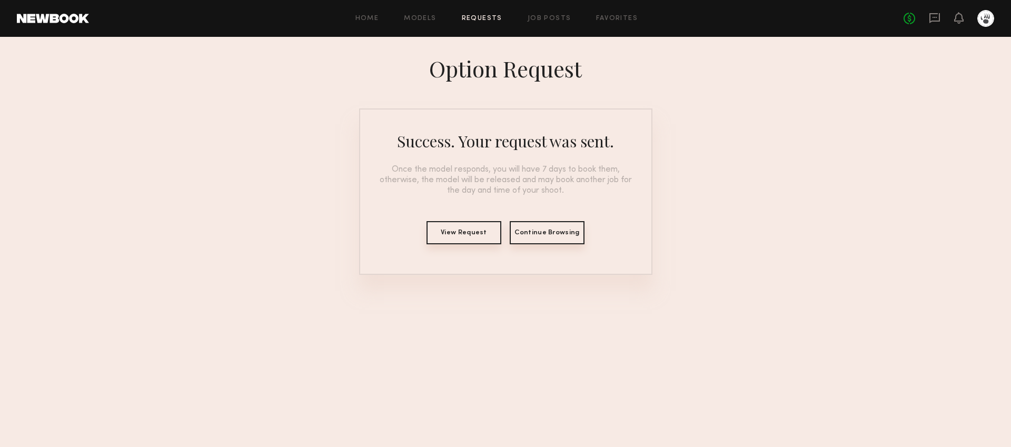
click at [544, 236] on button "Continue Browsing" at bounding box center [547, 232] width 75 height 23
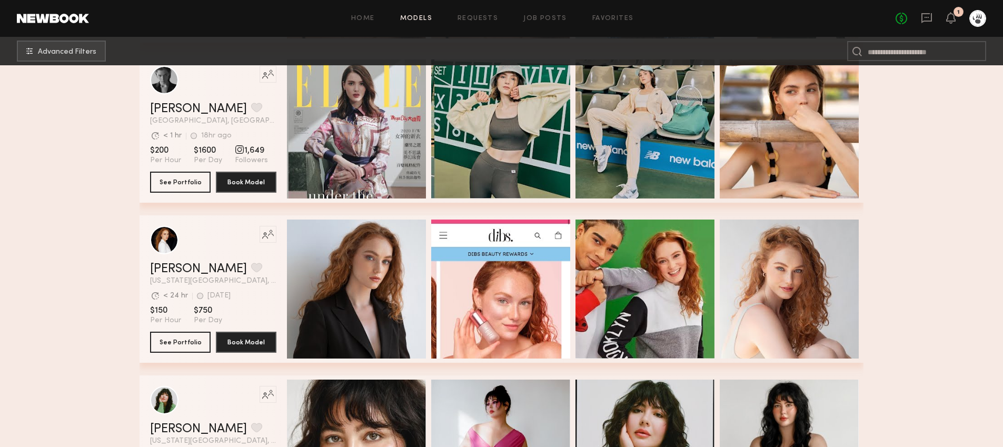
scroll to position [1223, 0]
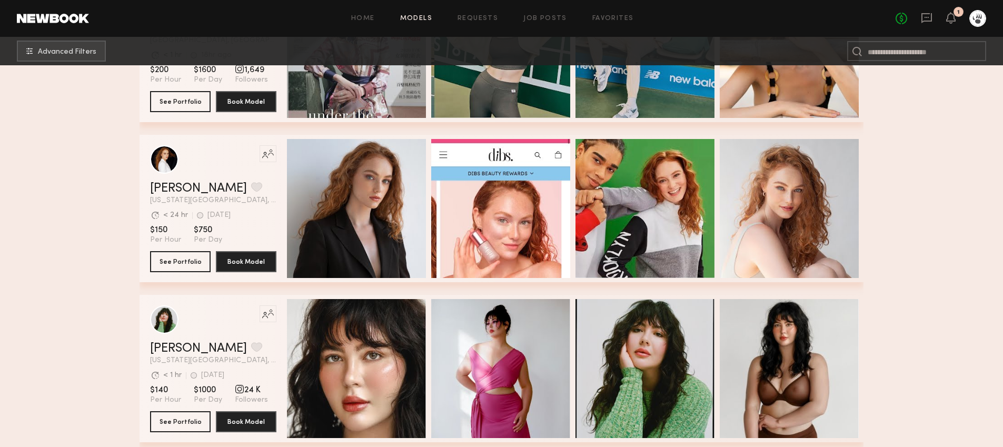
click at [954, 9] on div "1" at bounding box center [959, 12] width 10 height 10
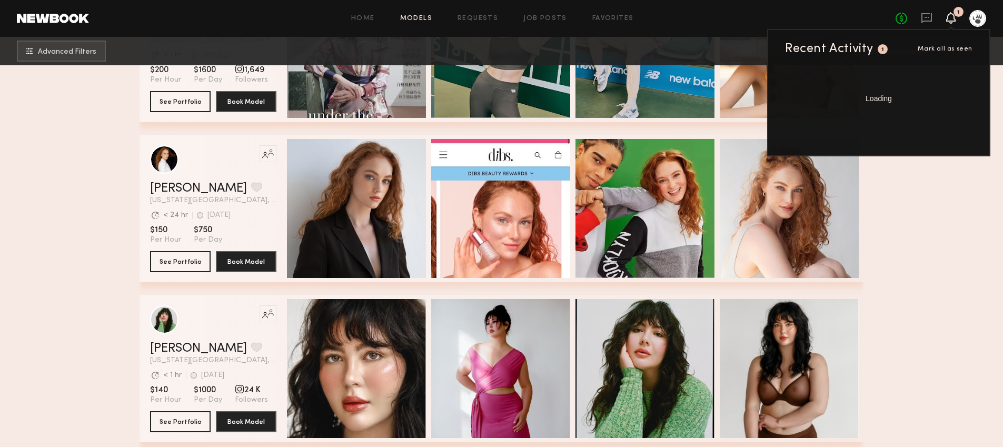
click at [956, 13] on div "1" at bounding box center [959, 12] width 10 height 10
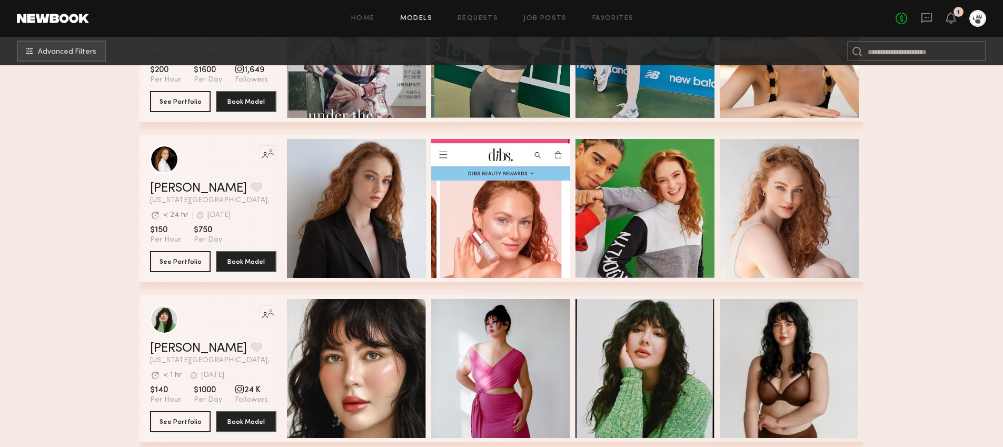
click at [957, 13] on div "1" at bounding box center [959, 12] width 10 height 10
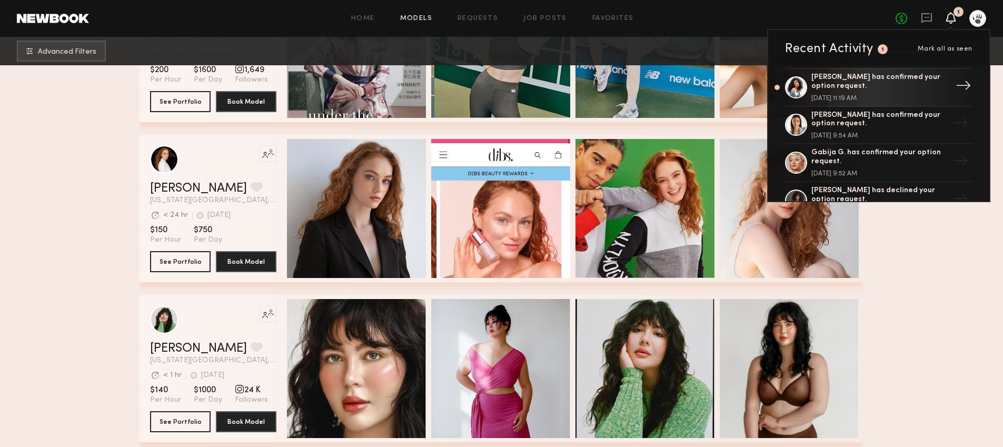
click at [911, 76] on div "Janelle J. has confirmed your option request." at bounding box center [880, 82] width 137 height 18
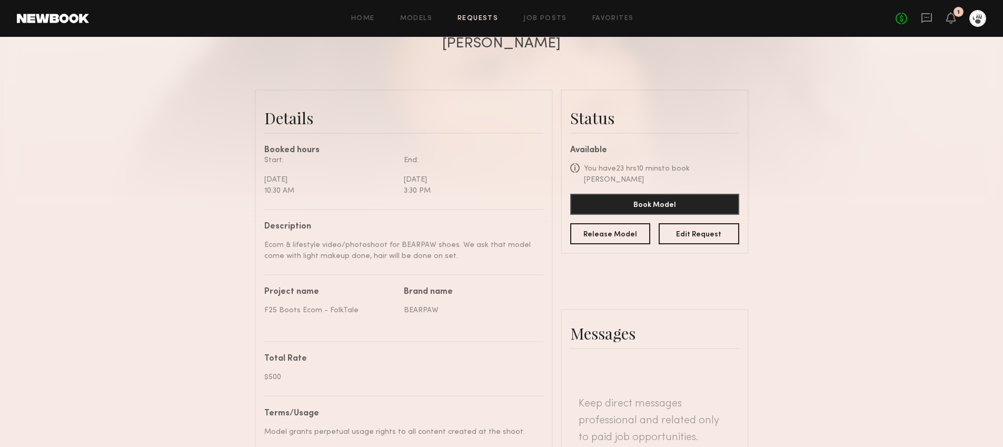
scroll to position [149, 0]
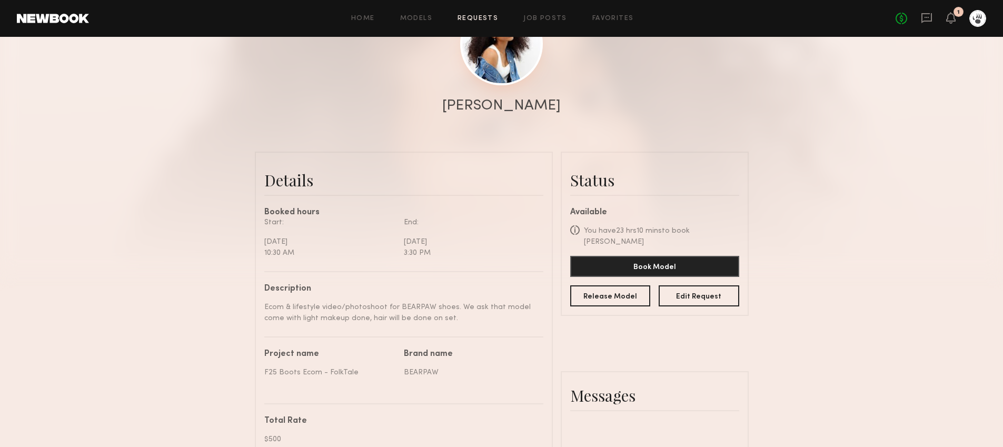
click at [488, 63] on link at bounding box center [501, 44] width 83 height 83
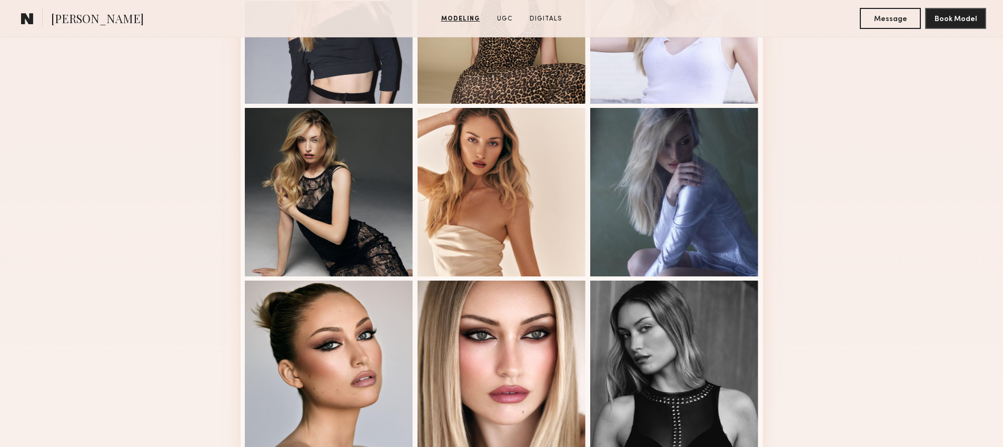
scroll to position [660, 0]
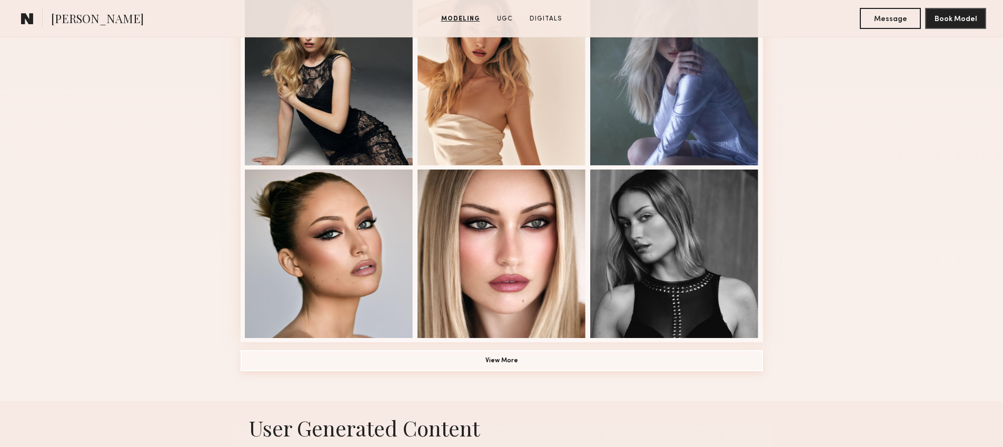
click at [588, 355] on button "View More" at bounding box center [502, 360] width 523 height 21
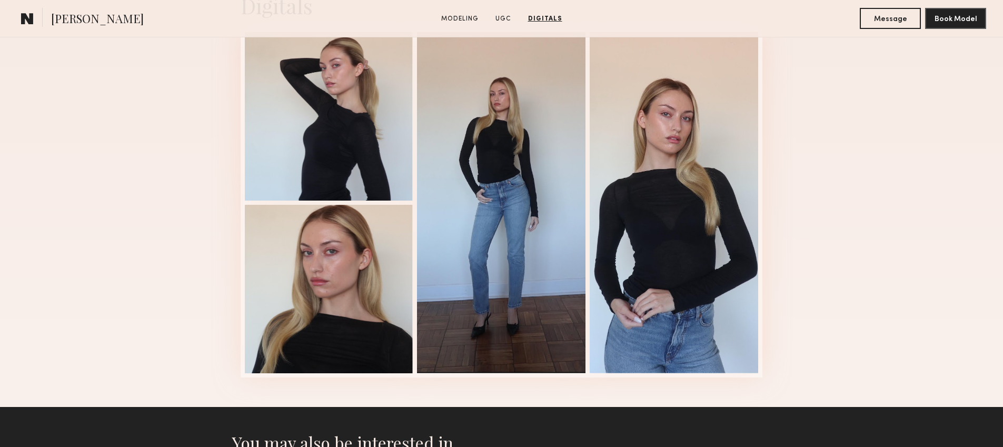
scroll to position [2063, 0]
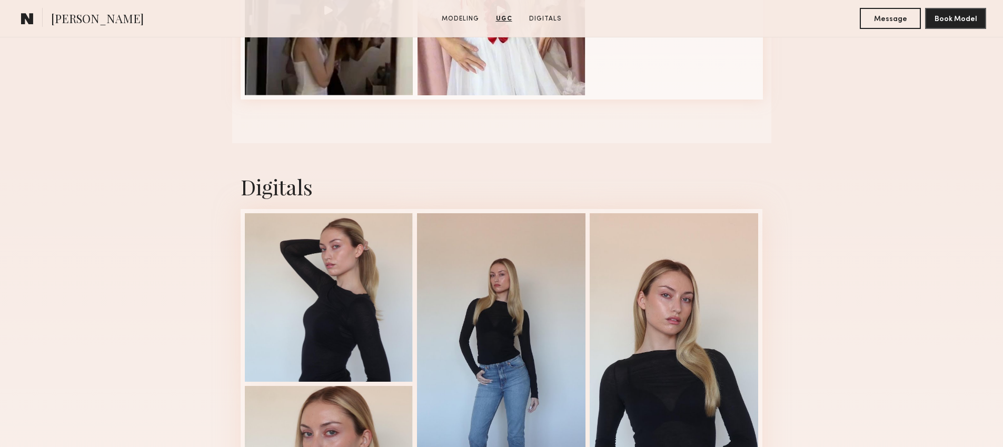
scroll to position [1275, 0]
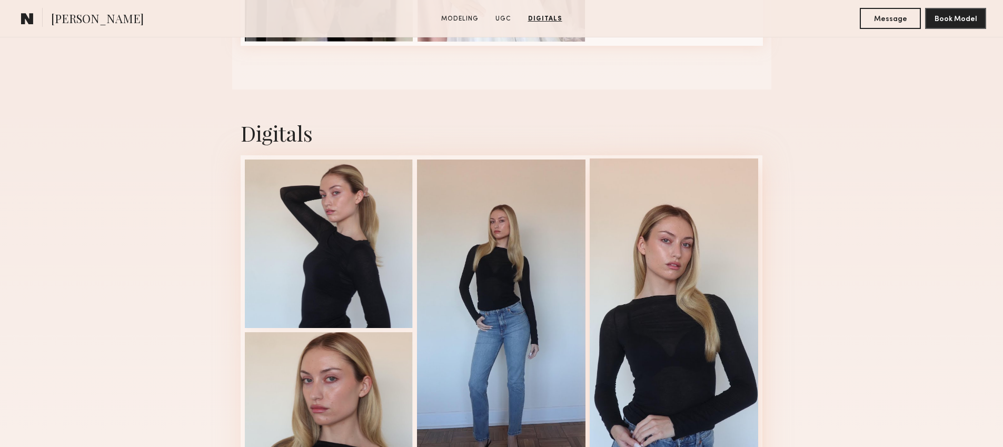
click at [666, 275] on div at bounding box center [674, 329] width 169 height 341
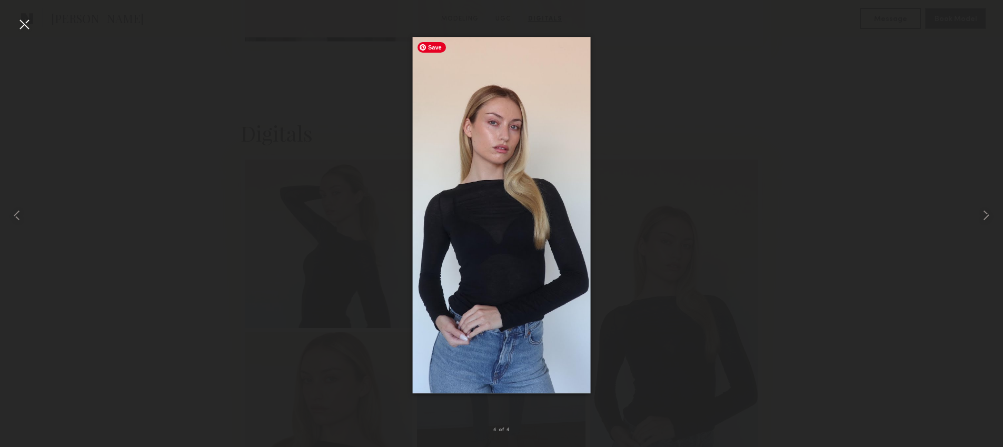
scroll to position [1302, 0]
click at [10, 223] on common-icon at bounding box center [16, 215] width 17 height 17
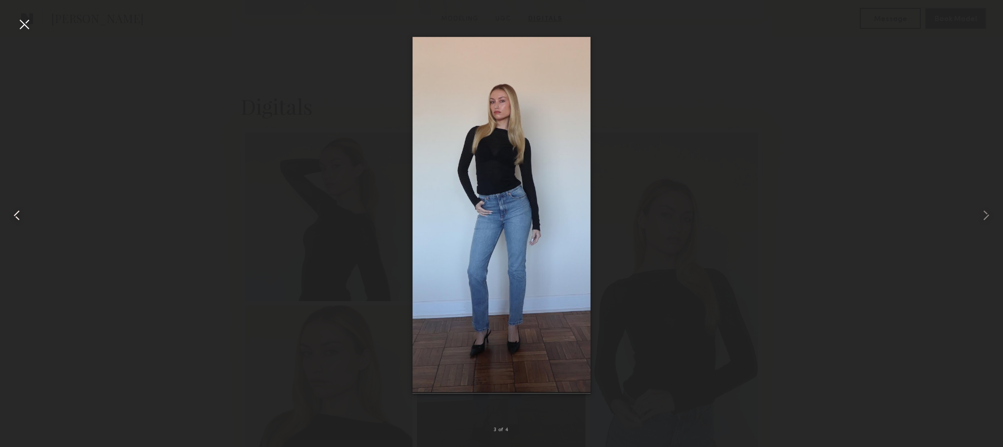
click at [10, 223] on common-icon at bounding box center [16, 215] width 17 height 17
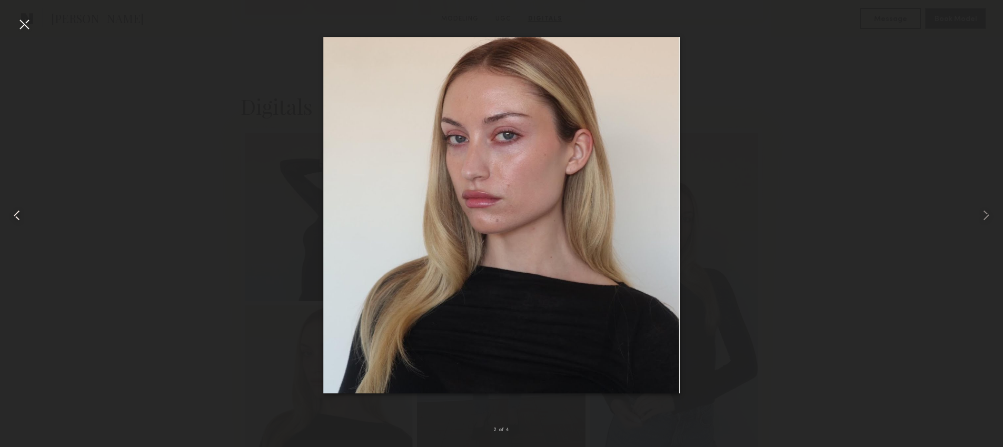
click at [21, 217] on common-icon at bounding box center [16, 215] width 17 height 17
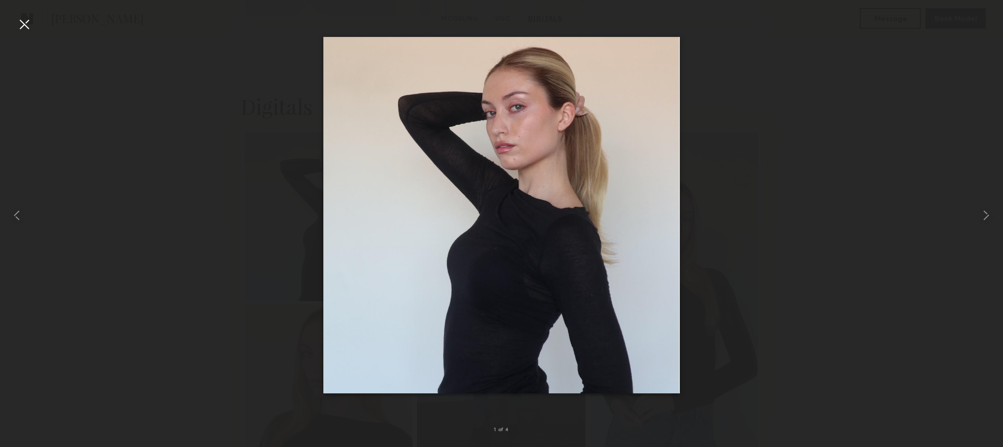
click at [18, 23] on div at bounding box center [24, 24] width 17 height 17
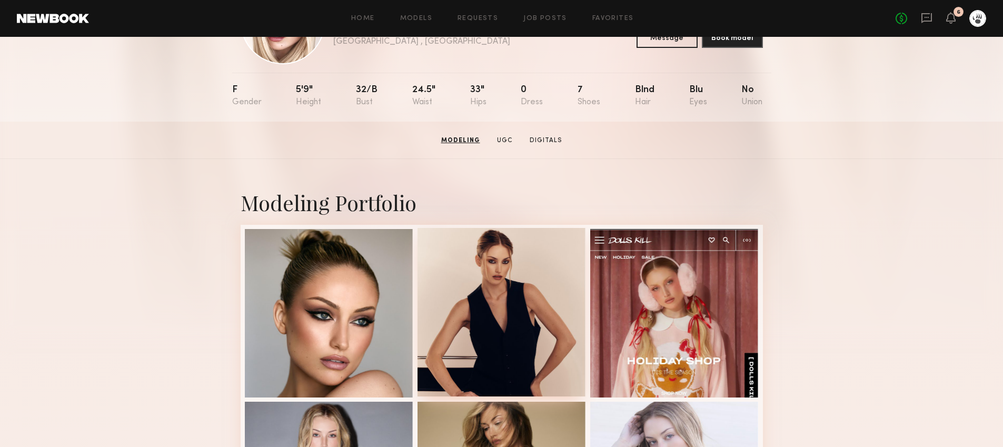
scroll to position [0, 0]
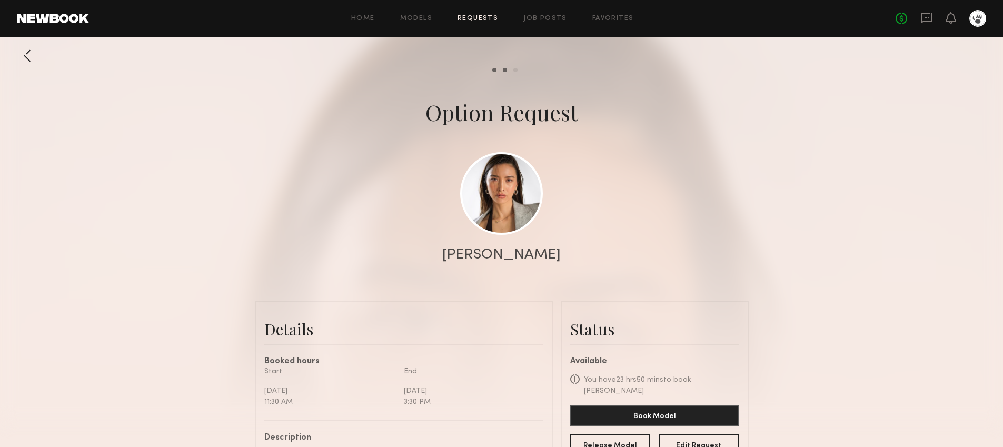
click at [532, 164] on common-avatar-model at bounding box center [501, 193] width 83 height 83
click at [514, 201] on link at bounding box center [501, 193] width 83 height 83
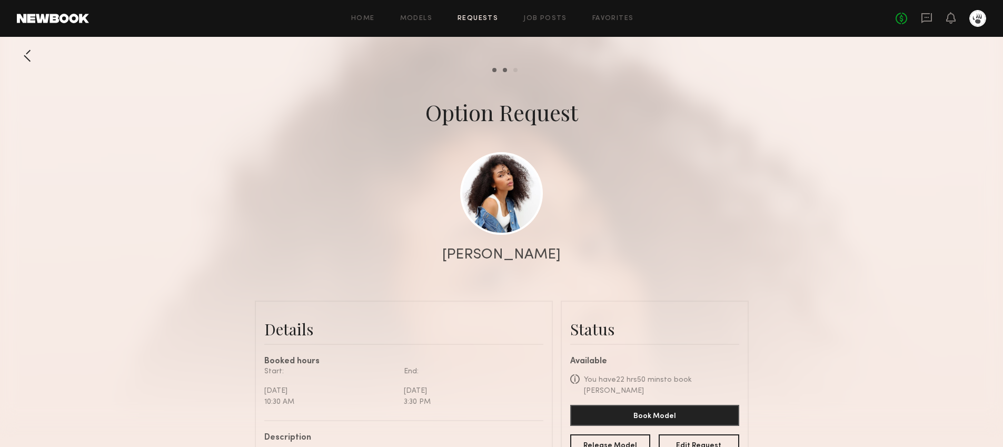
scroll to position [442, 0]
click at [500, 198] on link at bounding box center [501, 193] width 83 height 83
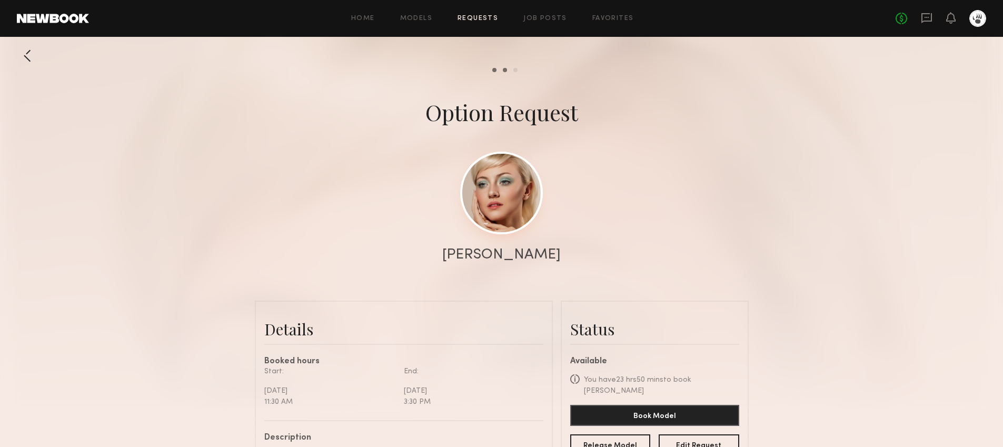
click at [482, 220] on link at bounding box center [501, 193] width 83 height 83
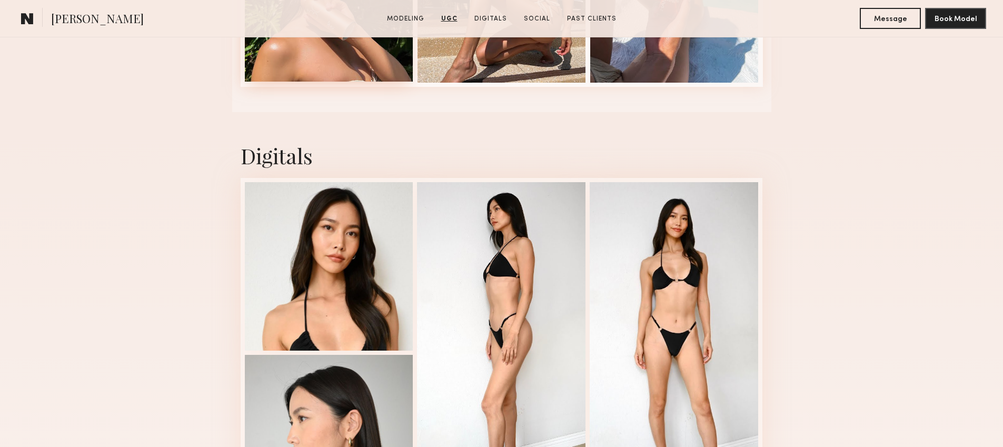
scroll to position [2567, 0]
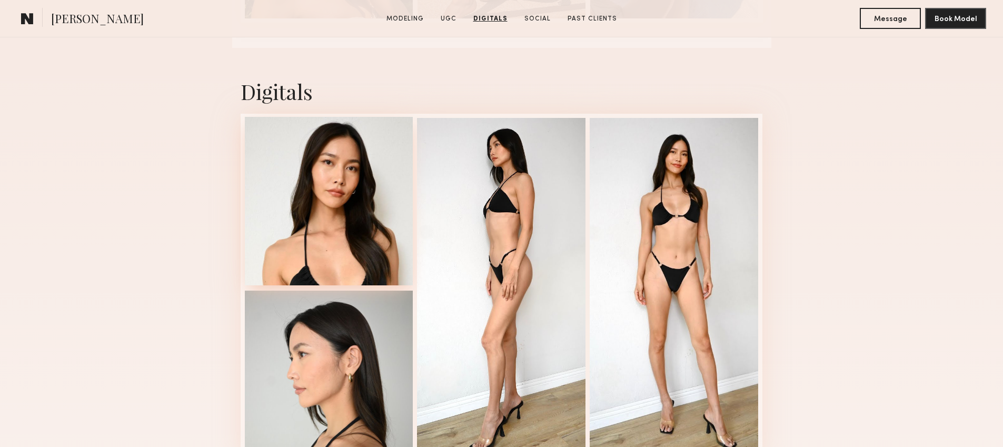
click at [299, 211] on div at bounding box center [329, 201] width 169 height 169
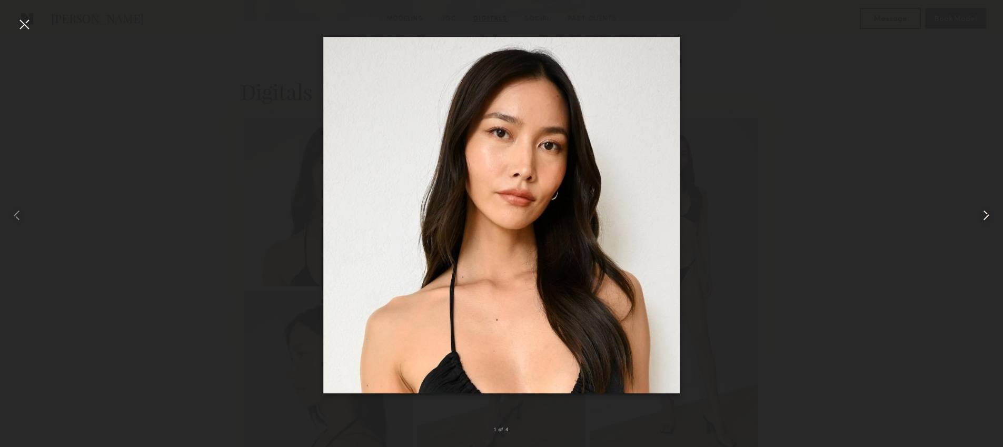
click at [985, 204] on div at bounding box center [983, 215] width 40 height 397
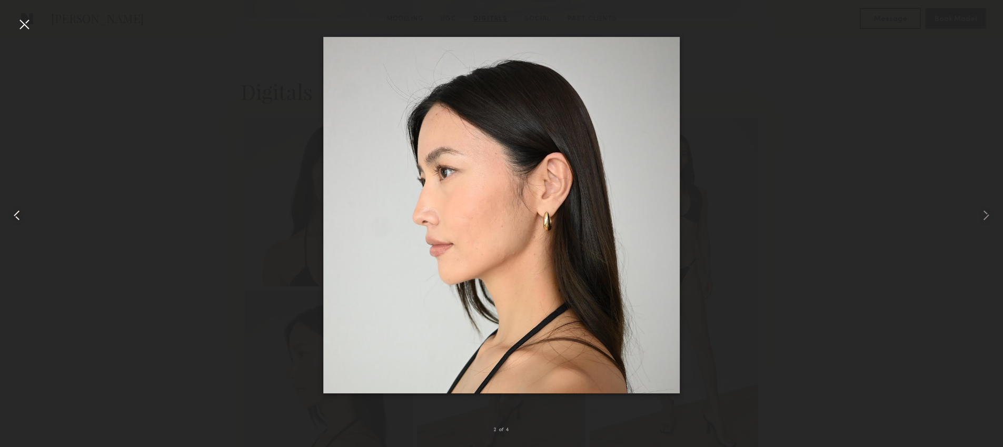
click at [19, 230] on div at bounding box center [20, 215] width 40 height 397
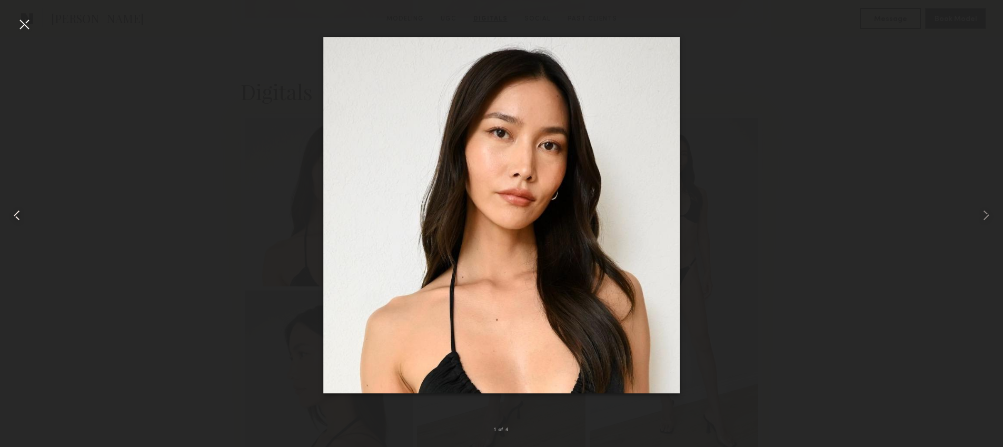
click at [16, 28] on div at bounding box center [24, 24] width 17 height 17
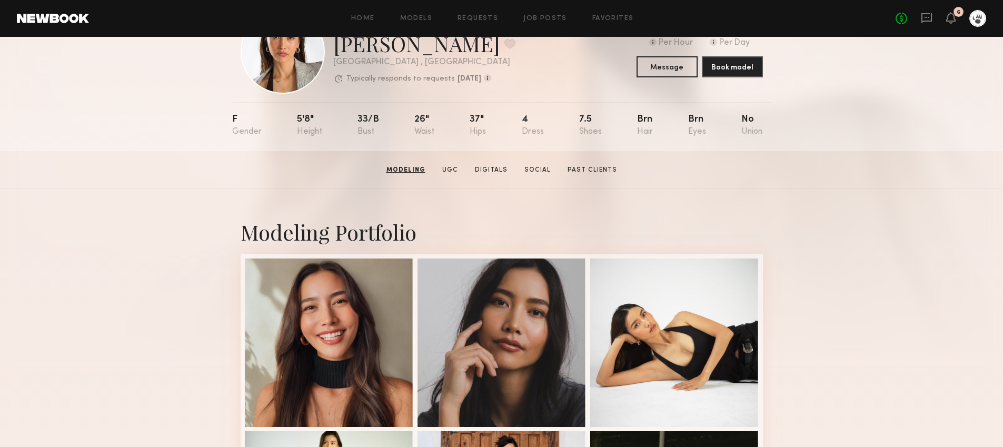
scroll to position [0, 0]
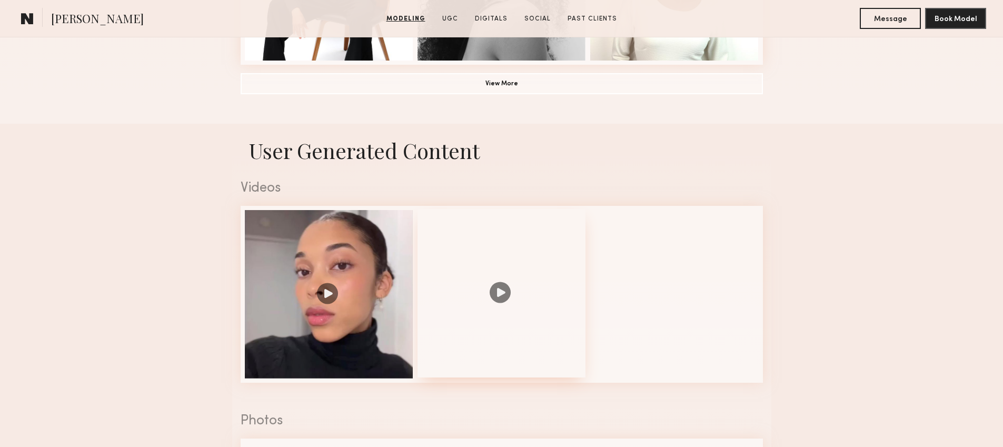
scroll to position [1455, 0]
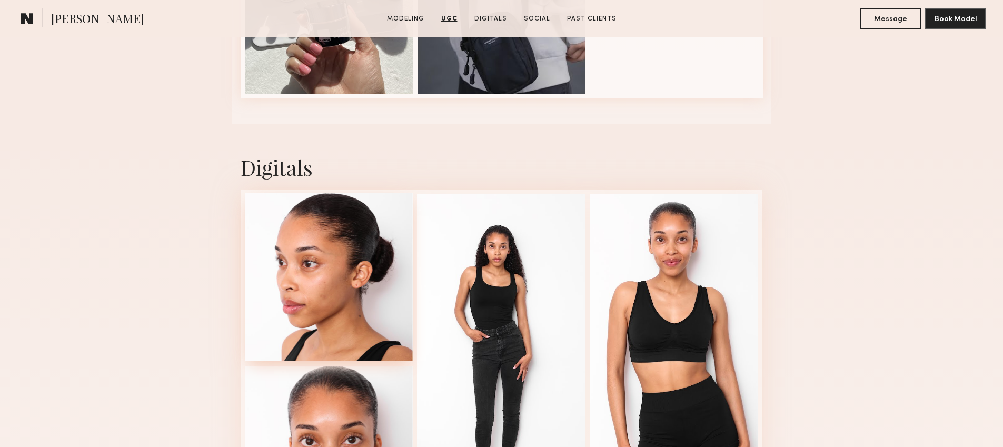
click at [330, 285] on div at bounding box center [329, 277] width 169 height 169
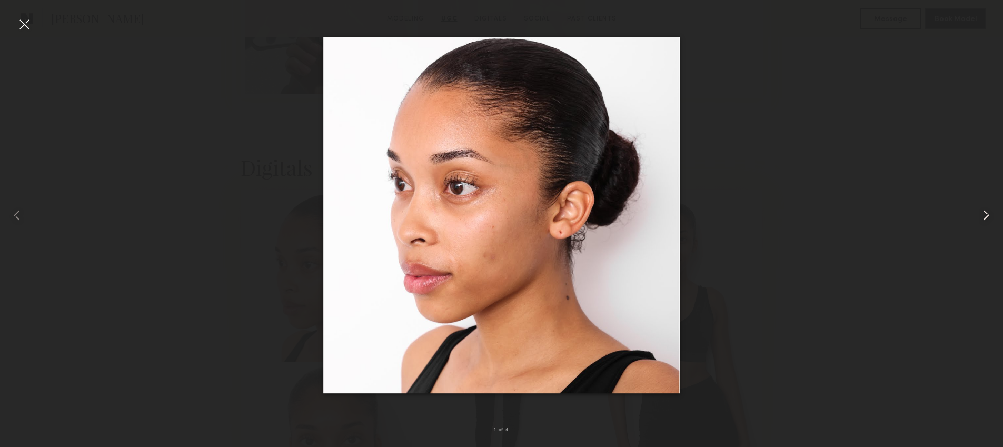
click at [987, 246] on div at bounding box center [983, 215] width 40 height 397
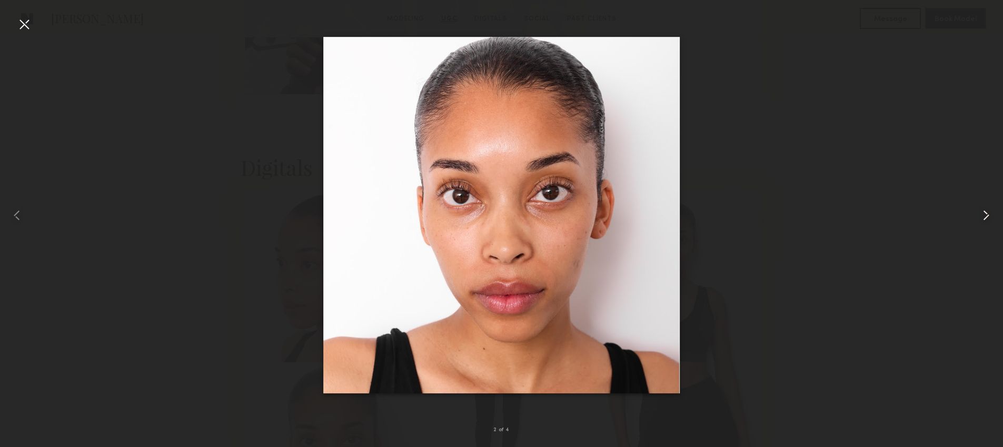
click at [990, 219] on common-icon at bounding box center [986, 215] width 17 height 17
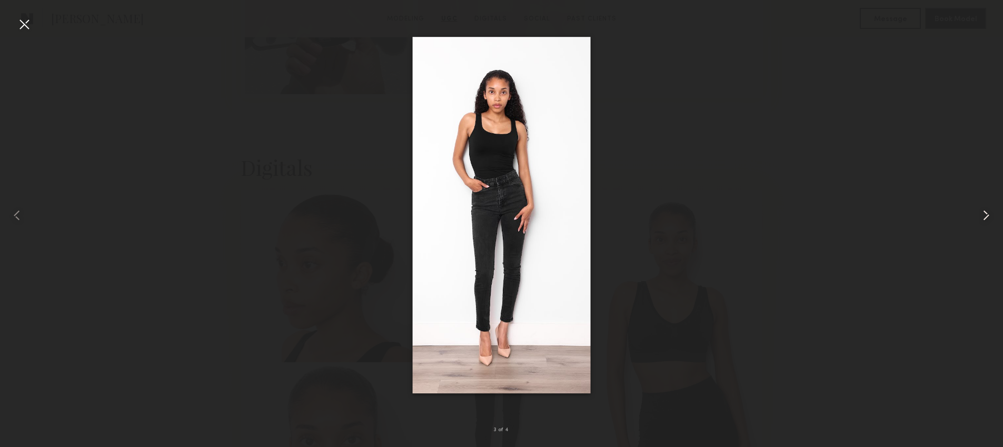
click at [990, 219] on common-icon at bounding box center [986, 215] width 17 height 17
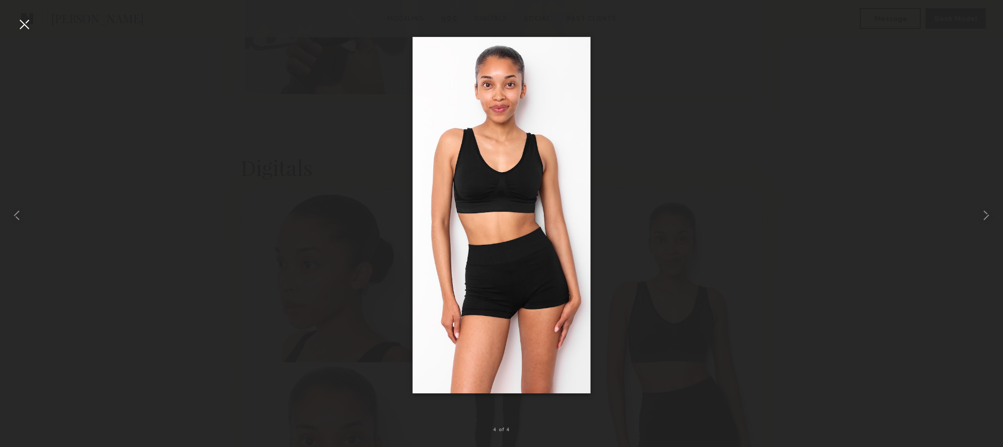
click at [805, 210] on div at bounding box center [501, 215] width 1003 height 397
click at [31, 17] on div at bounding box center [24, 24] width 17 height 17
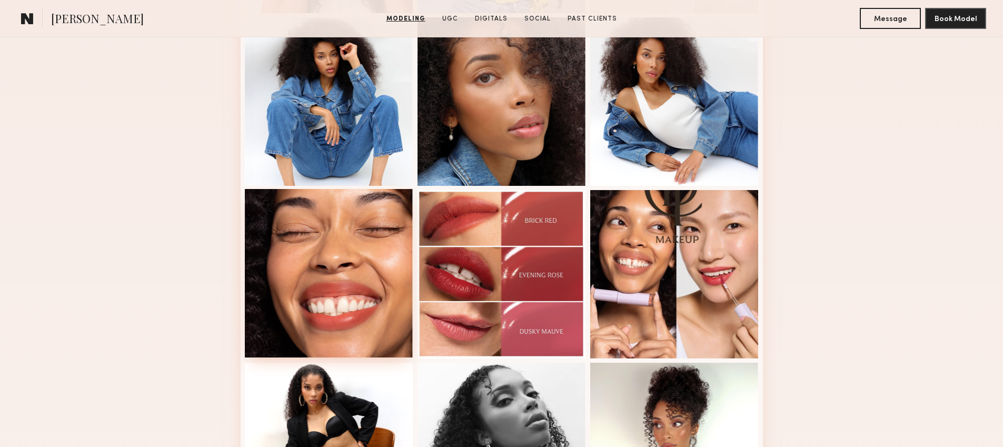
scroll to position [407, 0]
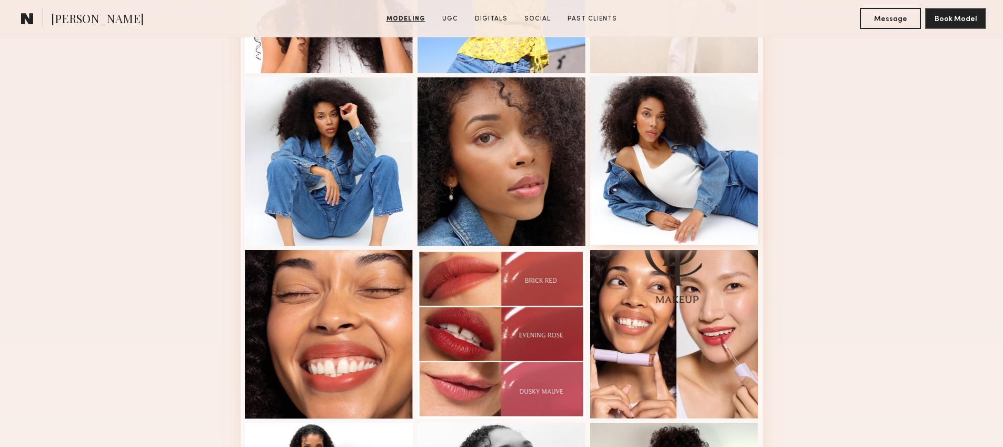
click at [663, 214] on div at bounding box center [674, 160] width 169 height 169
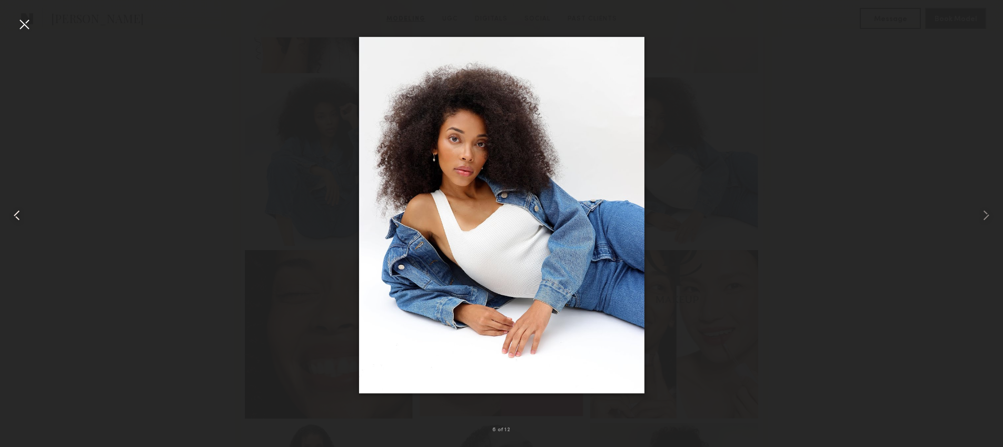
click at [17, 213] on common-icon at bounding box center [16, 215] width 17 height 17
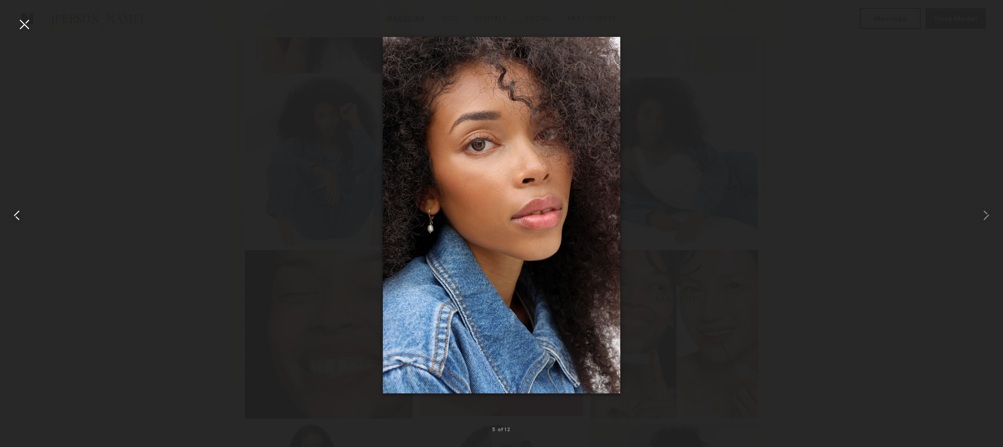
click at [17, 213] on common-icon at bounding box center [16, 215] width 17 height 17
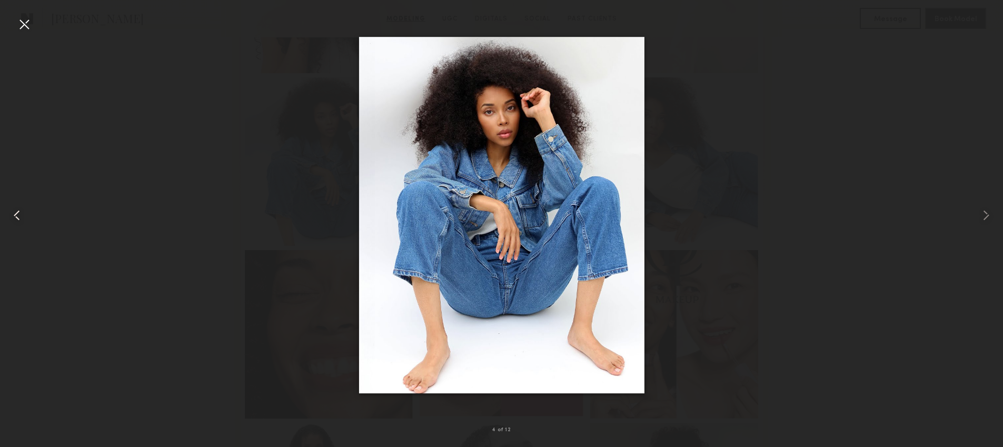
click at [17, 213] on common-icon at bounding box center [16, 215] width 17 height 17
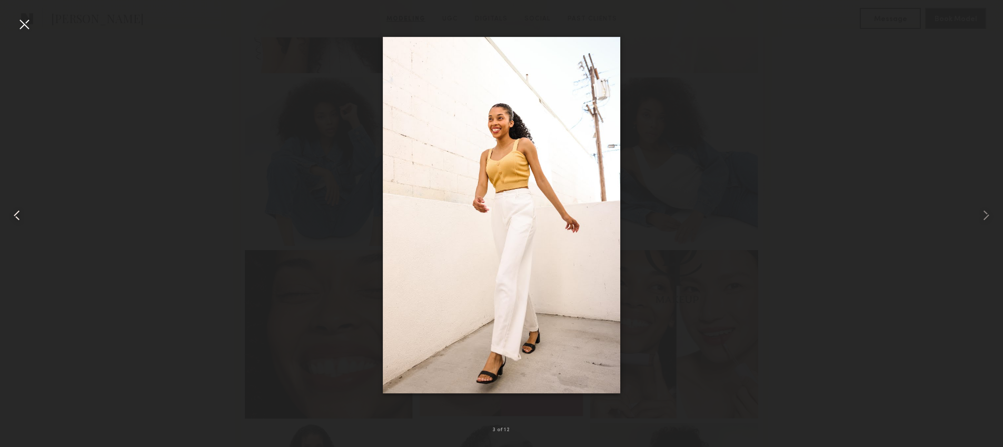
click at [17, 213] on common-icon at bounding box center [16, 215] width 17 height 17
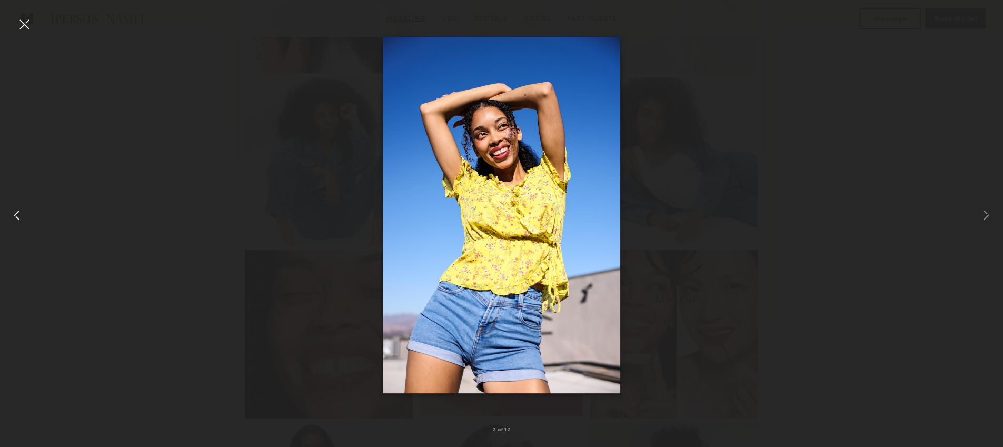
click at [17, 213] on common-icon at bounding box center [16, 215] width 17 height 17
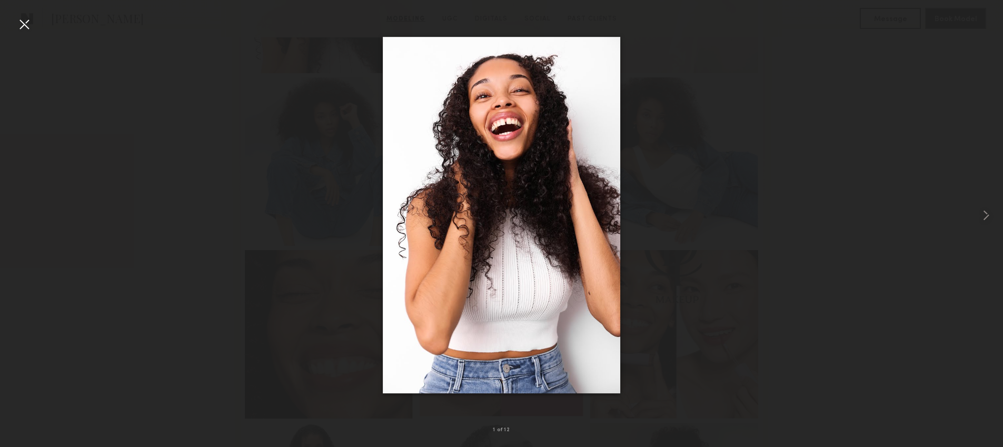
click at [17, 213] on div at bounding box center [501, 215] width 1003 height 397
click at [118, 164] on div at bounding box center [501, 215] width 1003 height 397
click at [28, 22] on div at bounding box center [24, 24] width 17 height 17
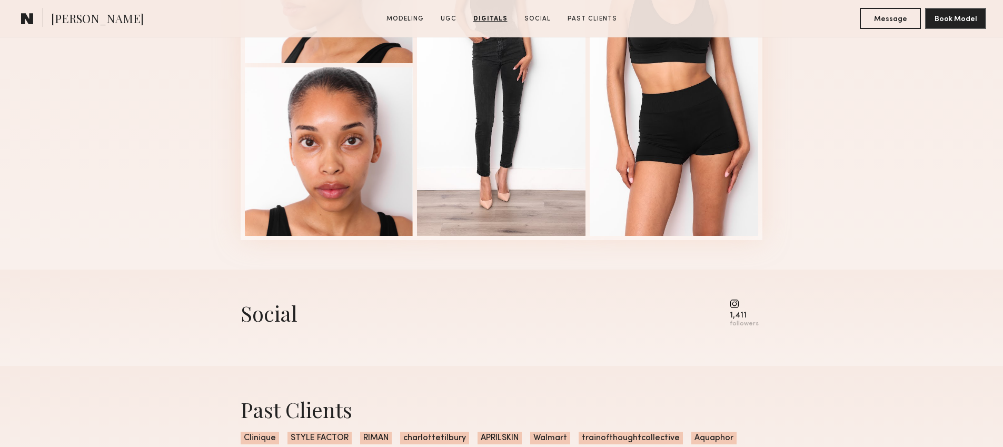
scroll to position [1812, 0]
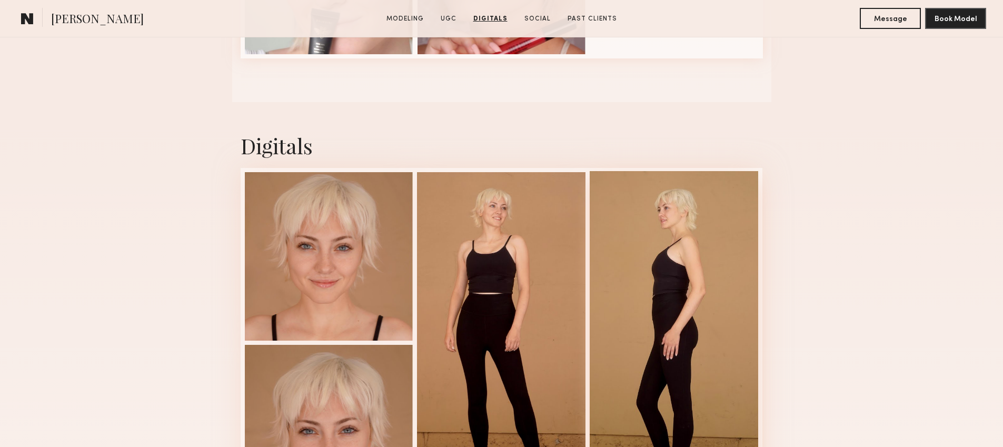
scroll to position [1139, 0]
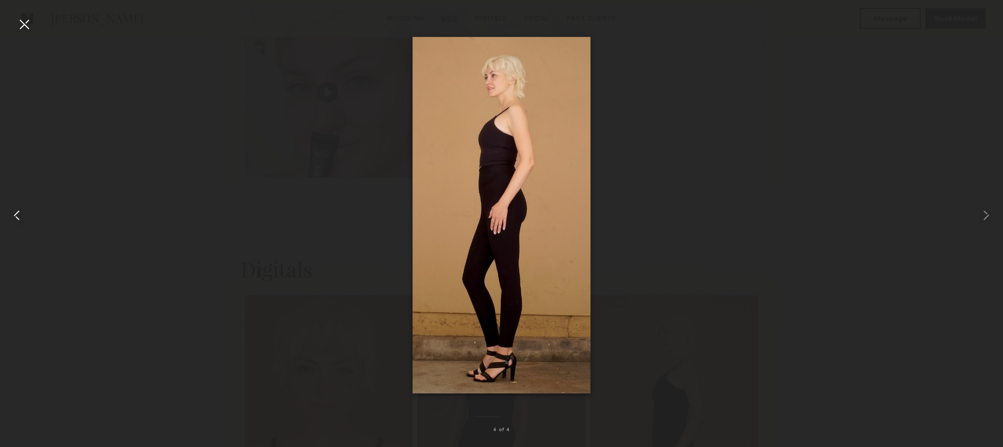
click at [11, 215] on common-icon at bounding box center [16, 215] width 17 height 17
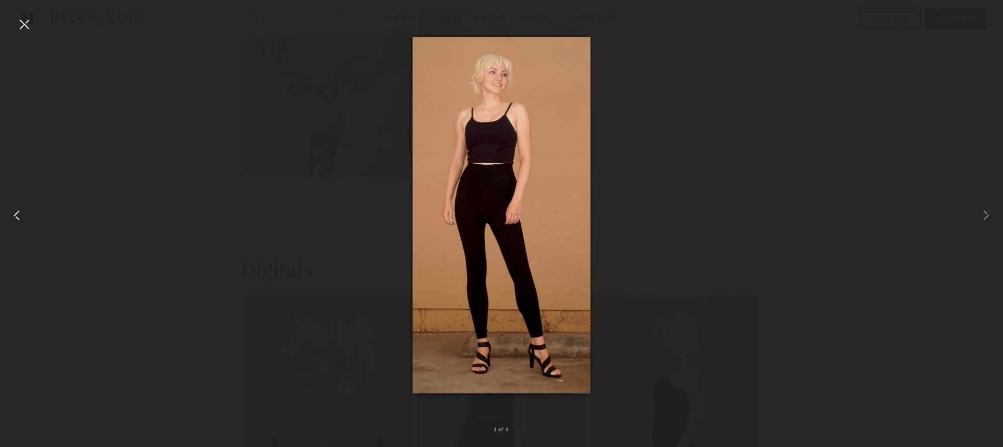
click at [12, 215] on common-icon at bounding box center [16, 215] width 17 height 17
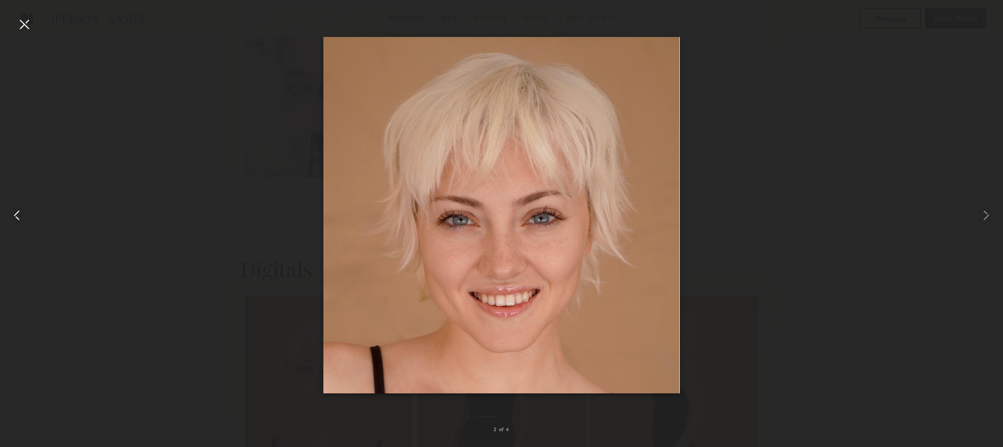
click at [12, 214] on common-icon at bounding box center [16, 215] width 17 height 17
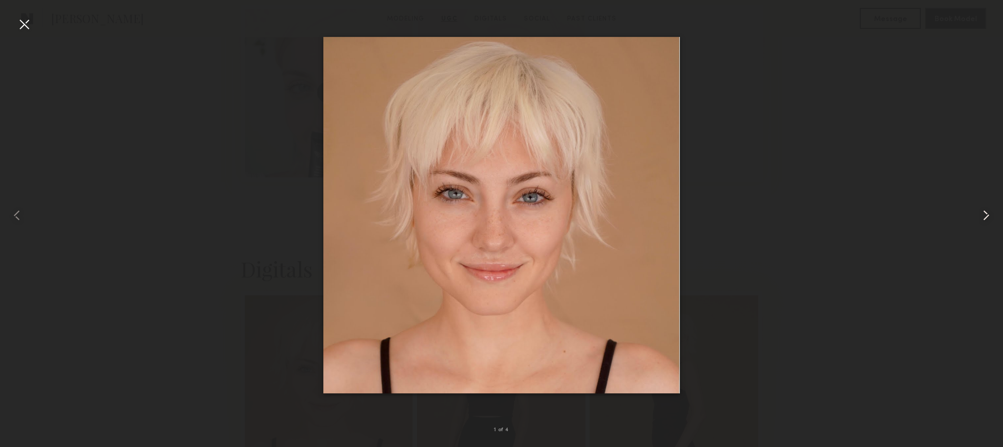
click at [982, 219] on common-icon at bounding box center [986, 215] width 17 height 17
